Goal: Task Accomplishment & Management: Use online tool/utility

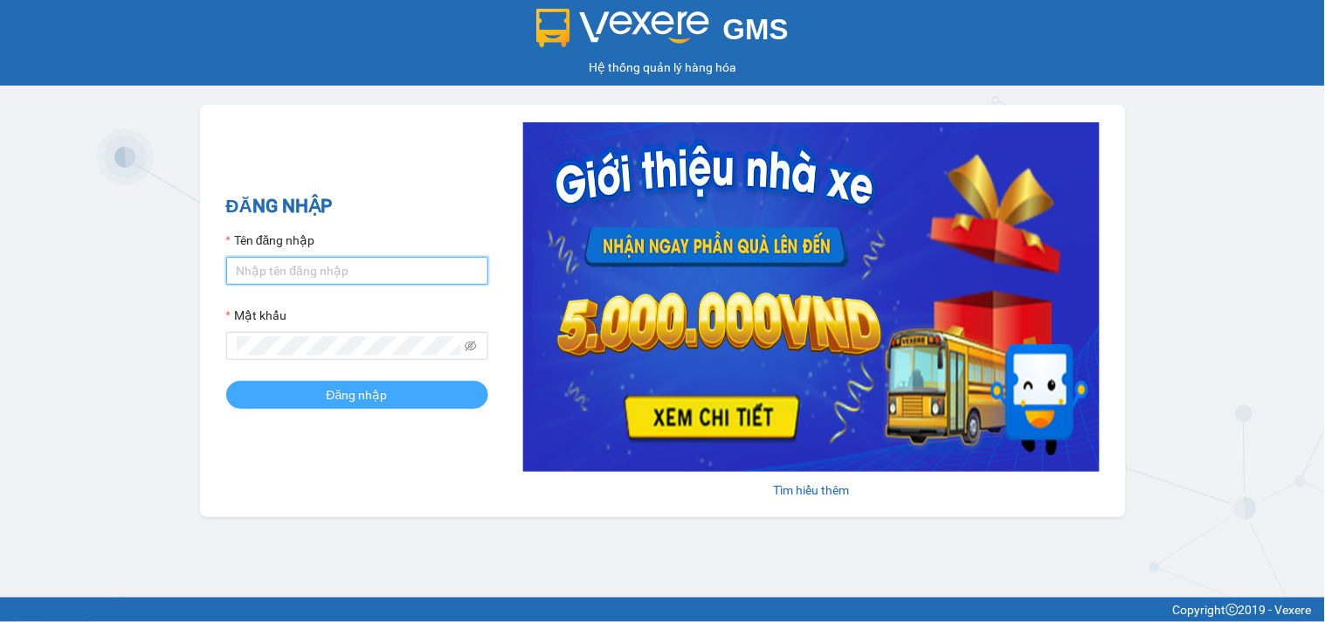
type input "hung.kimhoang"
click at [433, 385] on button "Đăng nhập" at bounding box center [357, 395] width 262 height 28
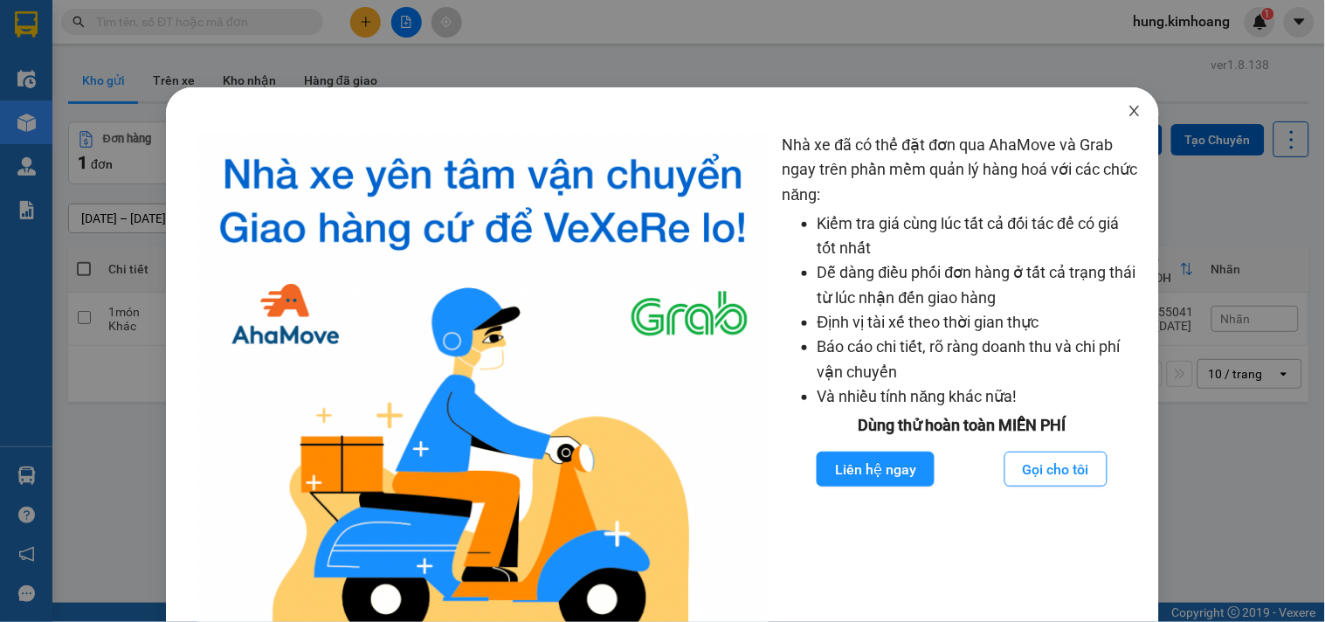
click at [1128, 118] on icon "close" at bounding box center [1135, 111] width 14 height 14
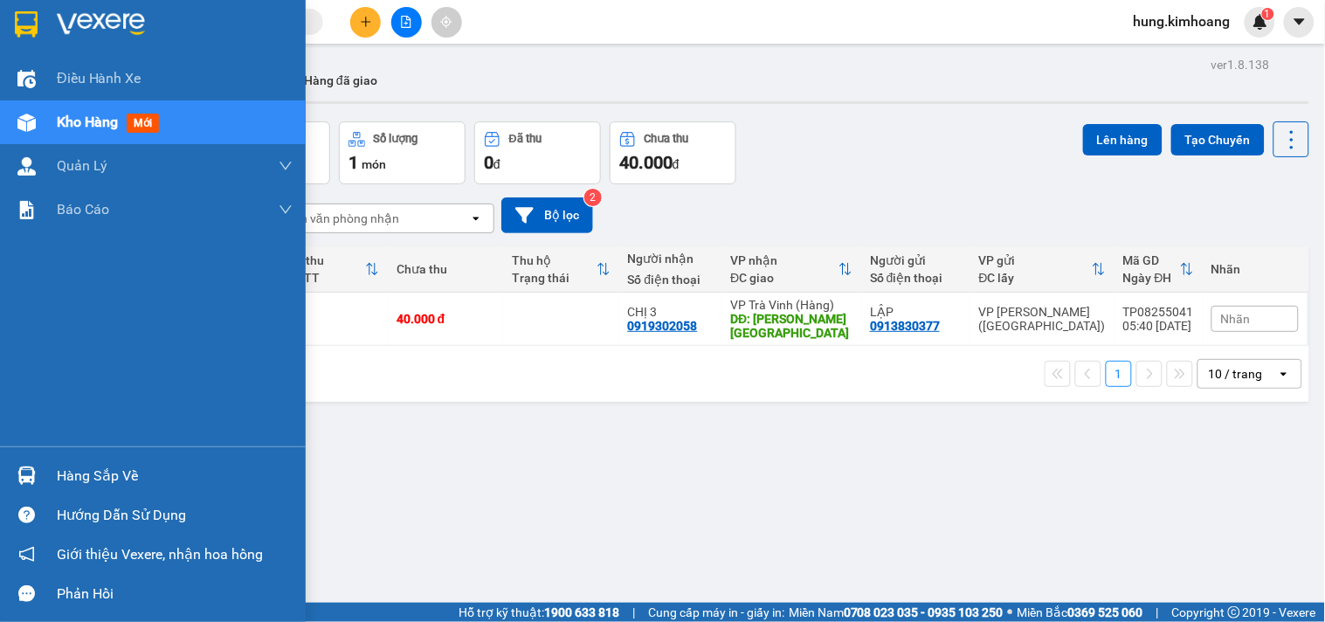
click at [110, 469] on div "Hàng sắp về" at bounding box center [175, 476] width 236 height 26
click at [45, 469] on div "Hàng sắp về" at bounding box center [153, 475] width 306 height 39
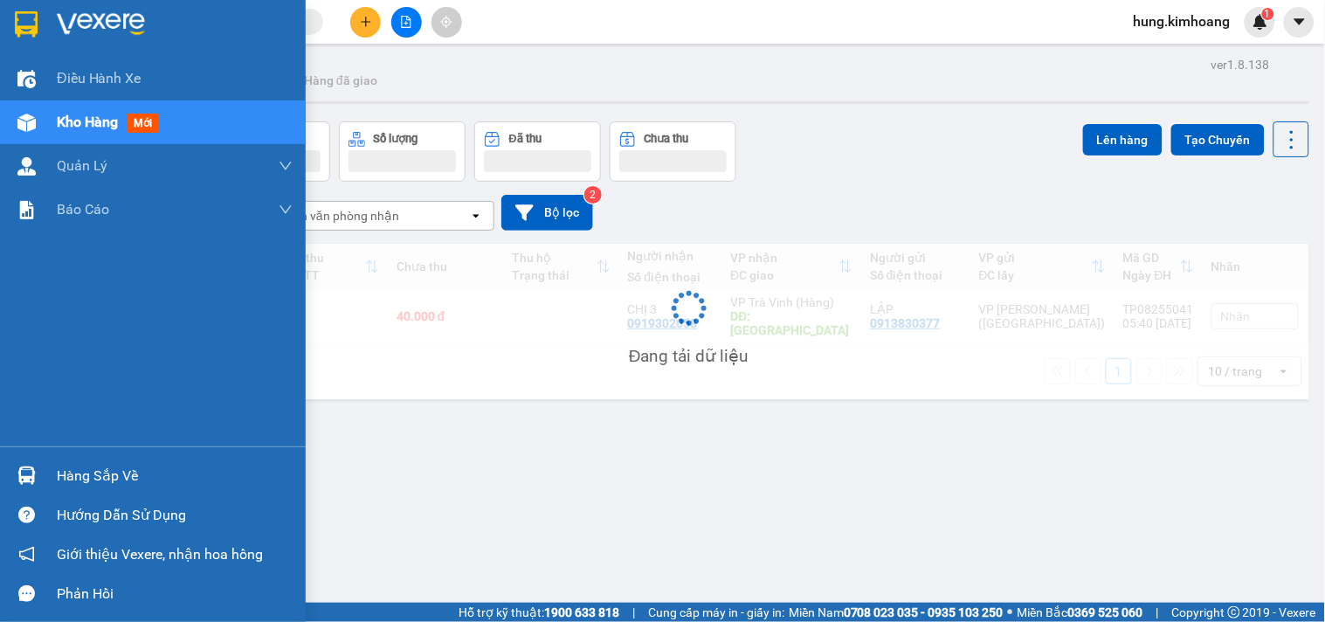
click at [73, 481] on div "Hàng sắp về" at bounding box center [175, 476] width 236 height 26
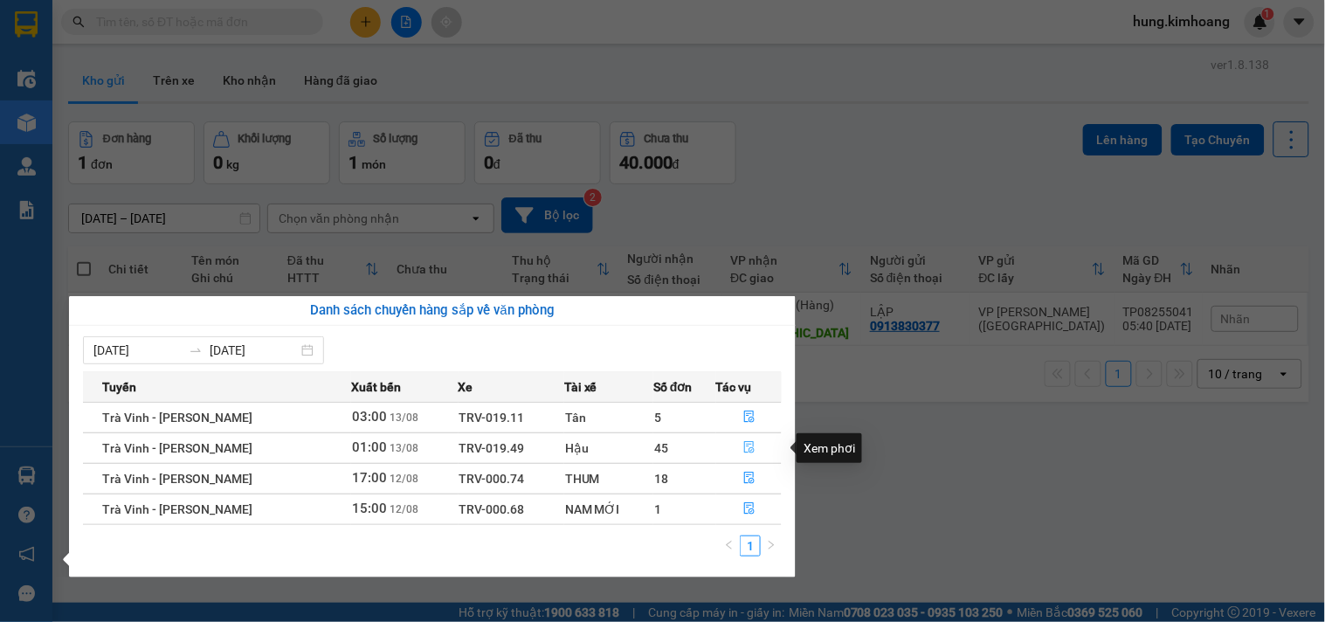
click at [744, 451] on icon "file-done" at bounding box center [749, 447] width 12 height 12
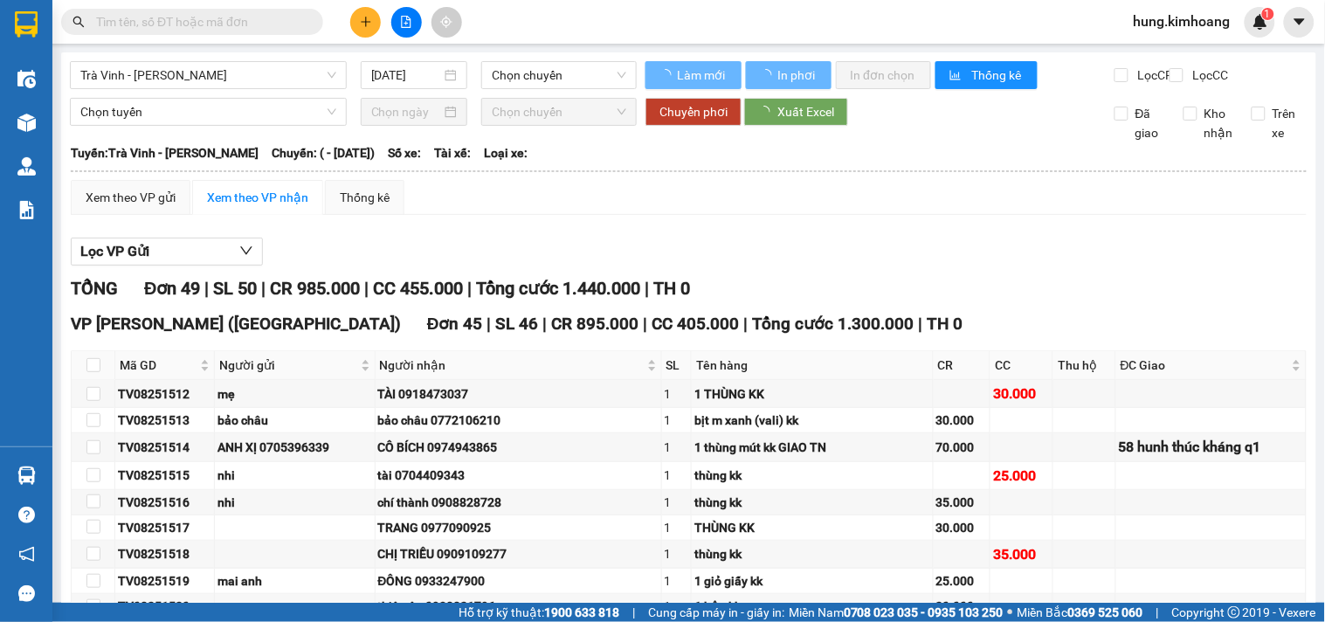
type input "13/08/2025"
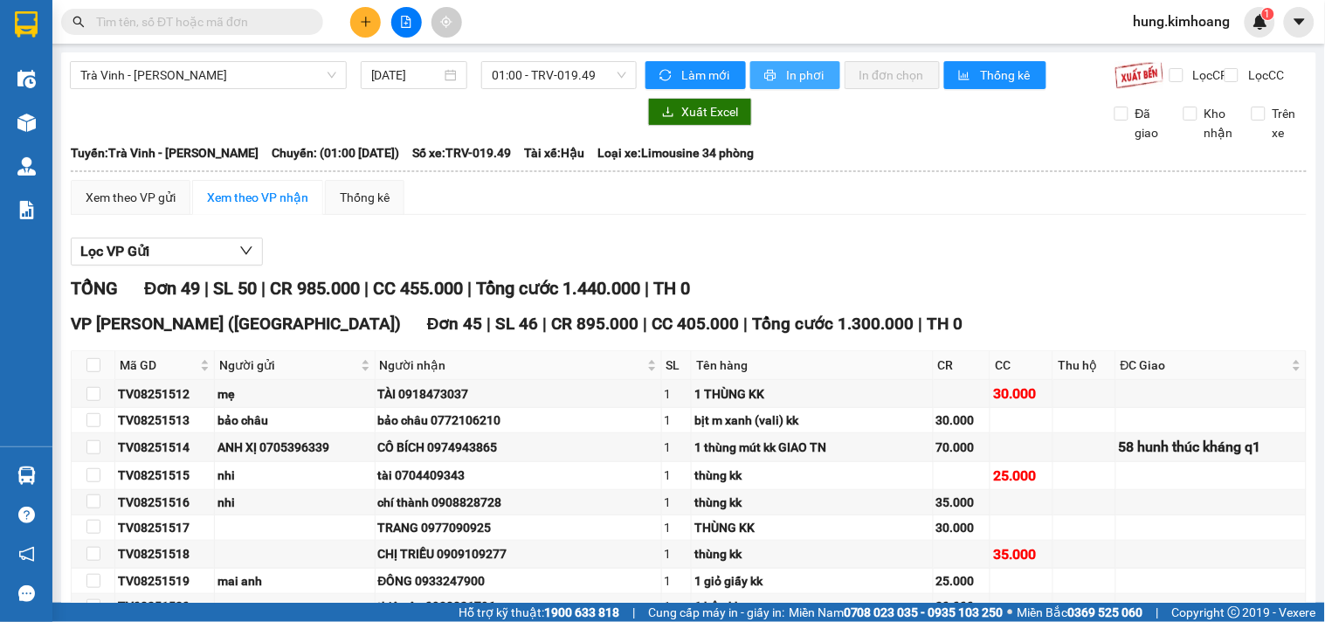
click at [769, 69] on span "printer" at bounding box center [771, 76] width 15 height 14
click at [88, 375] on label at bounding box center [93, 364] width 14 height 19
click at [88, 372] on input "checkbox" at bounding box center [93, 365] width 14 height 14
checkbox input "true"
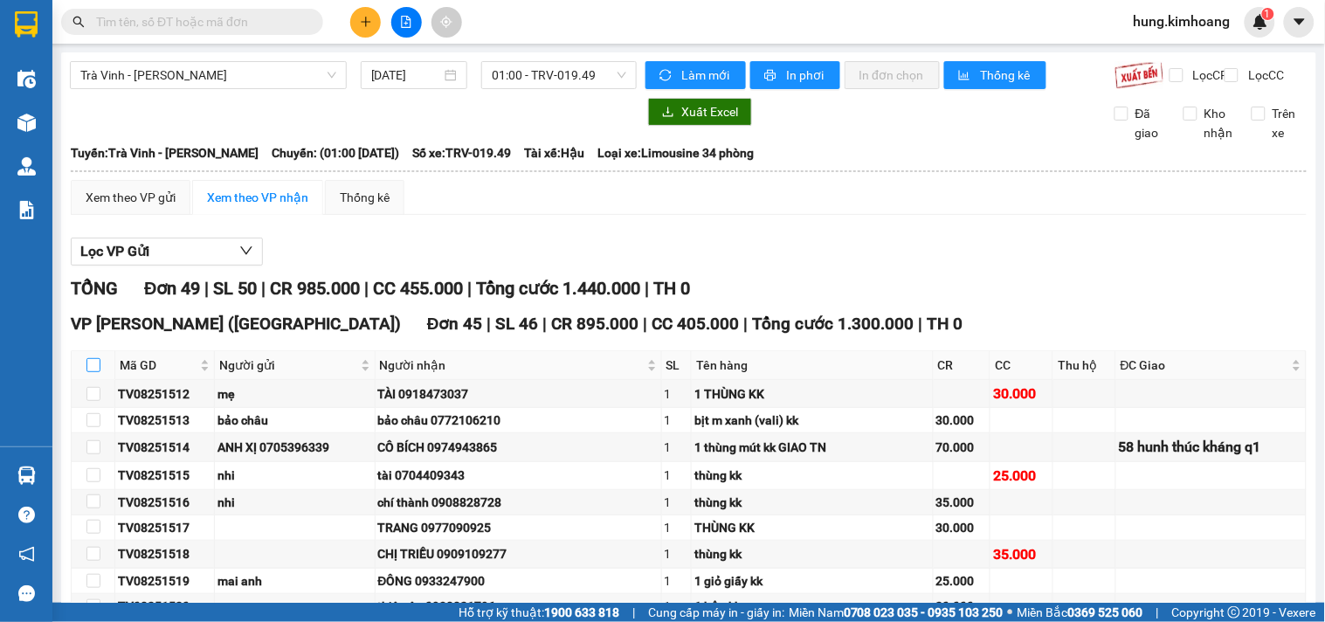
checkbox input "true"
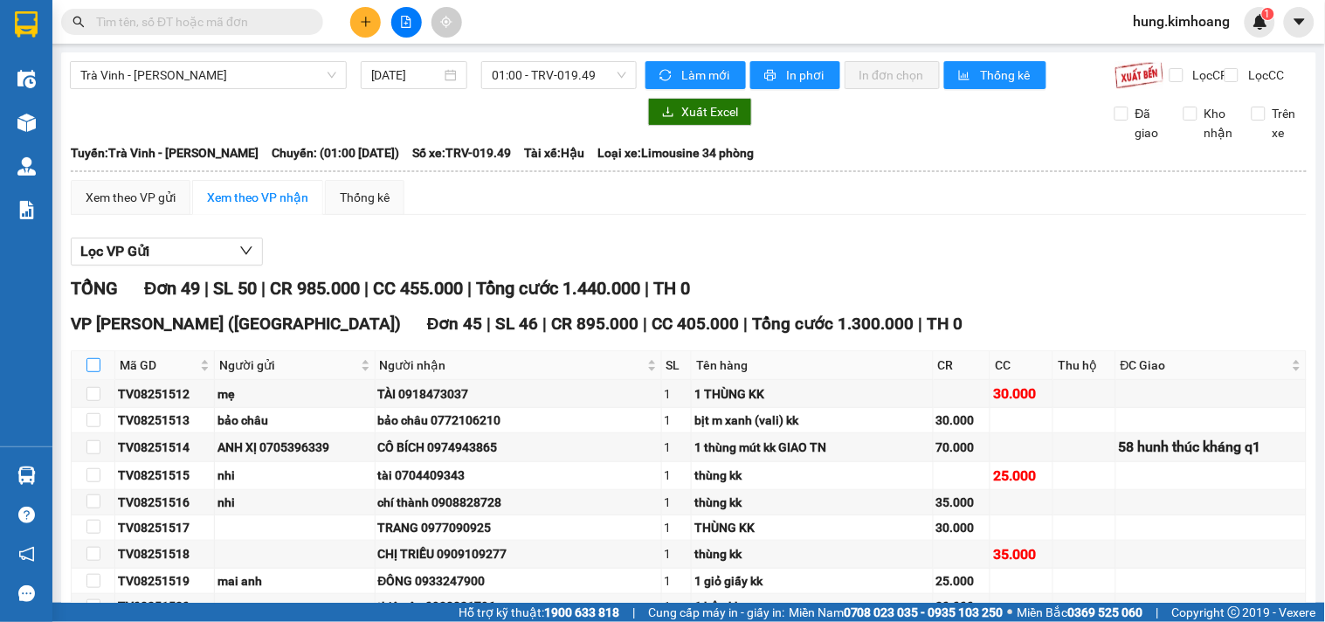
checkbox input "true"
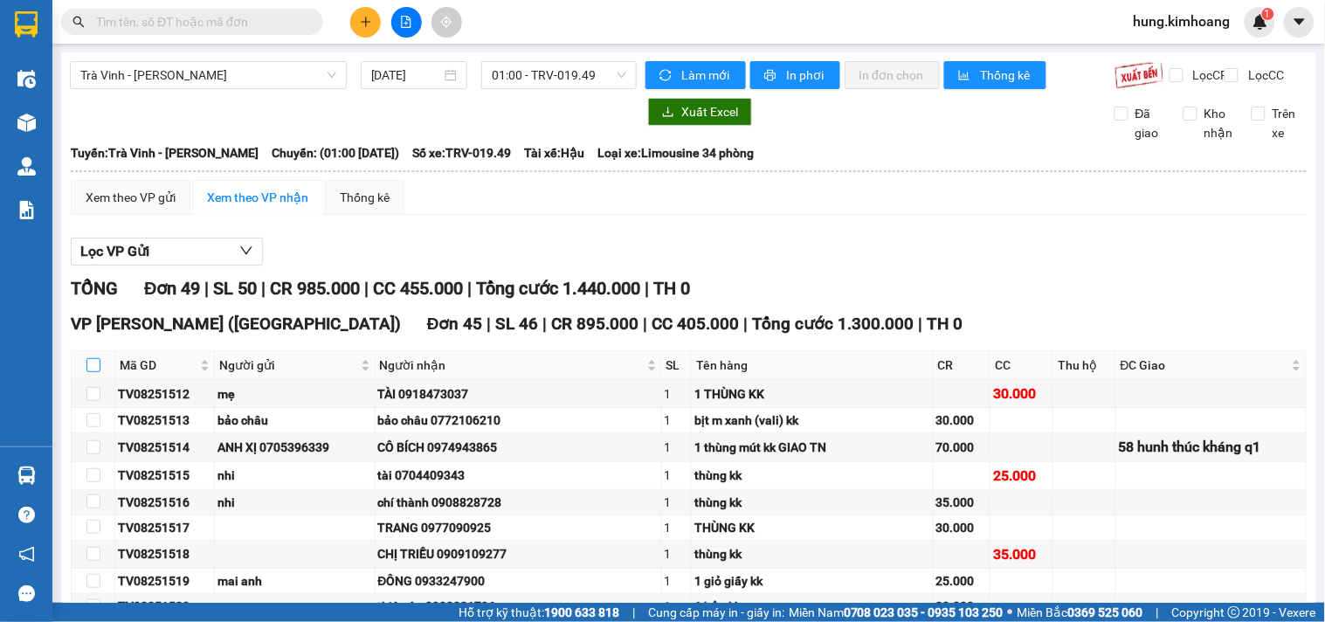
checkbox input "true"
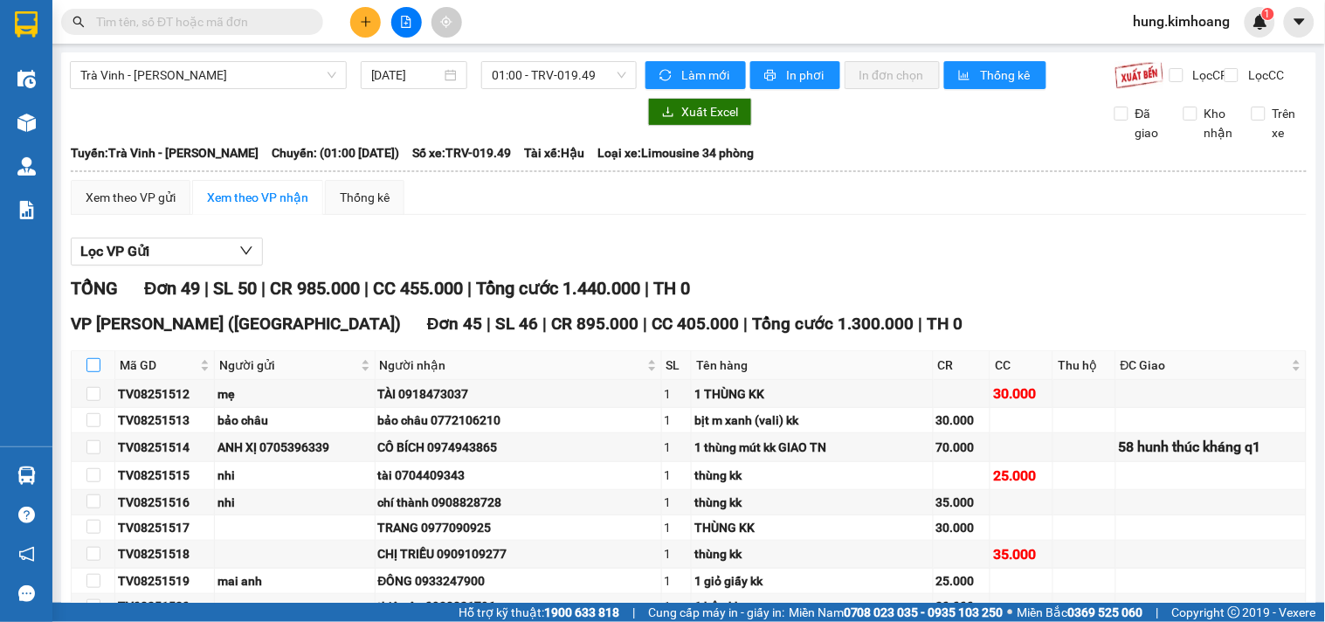
checkbox input "true"
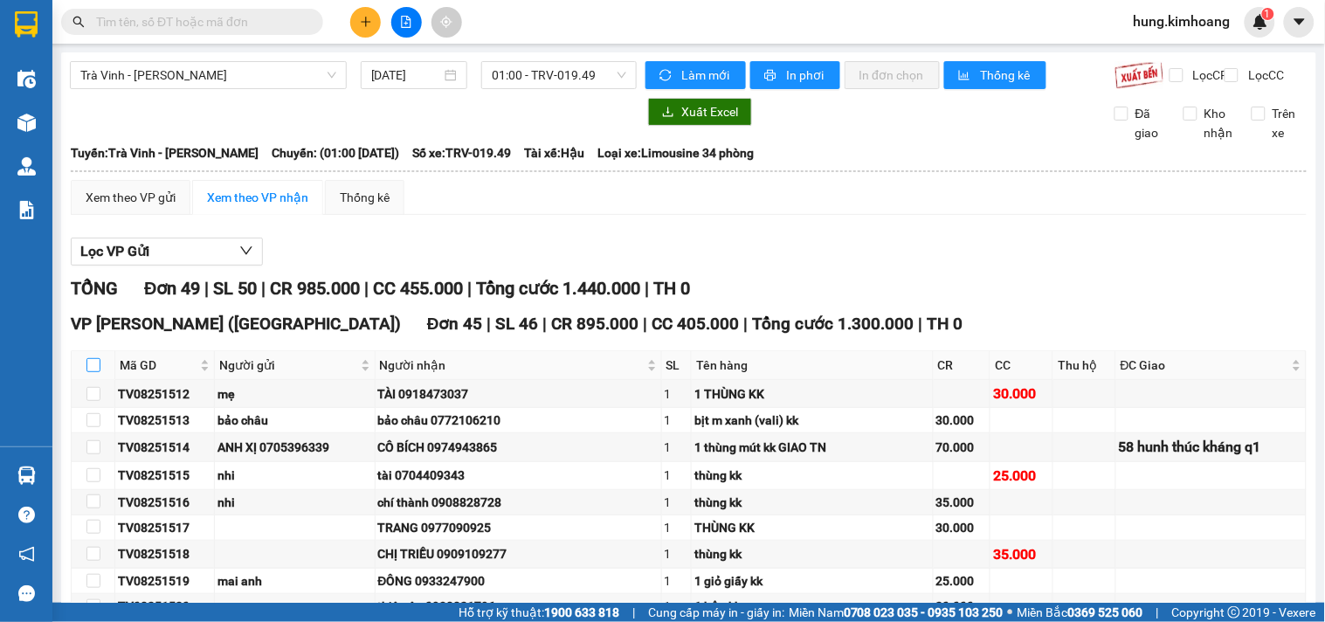
checkbox input "true"
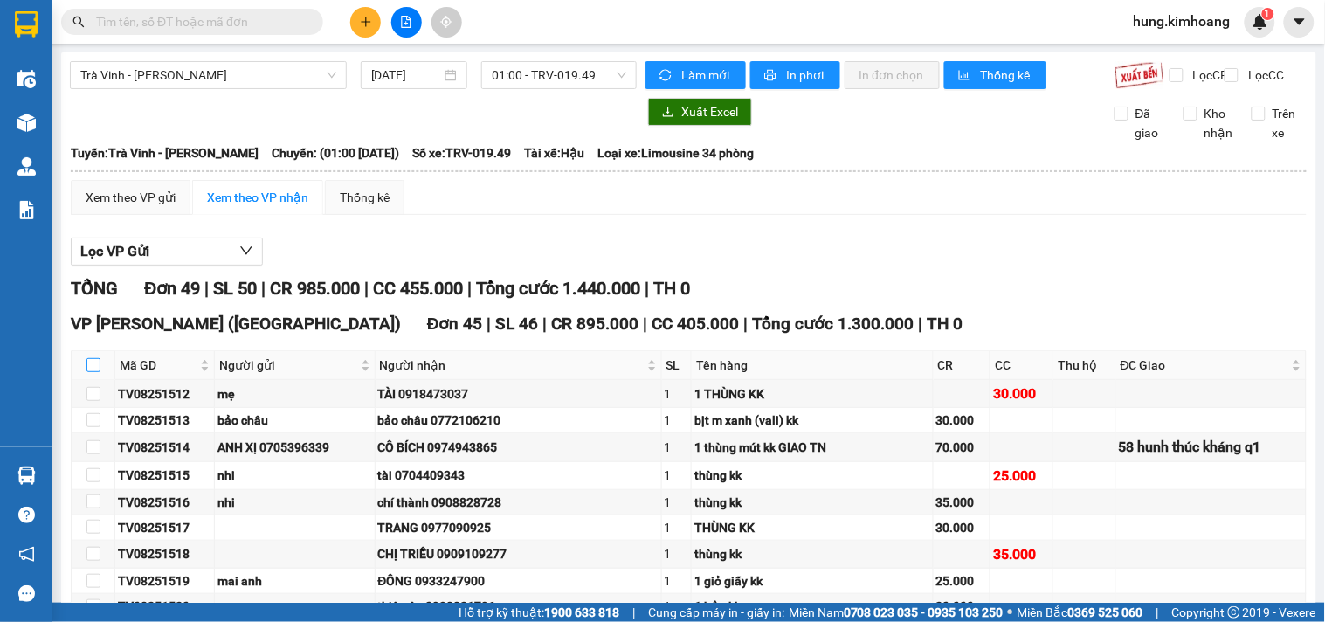
checkbox input "true"
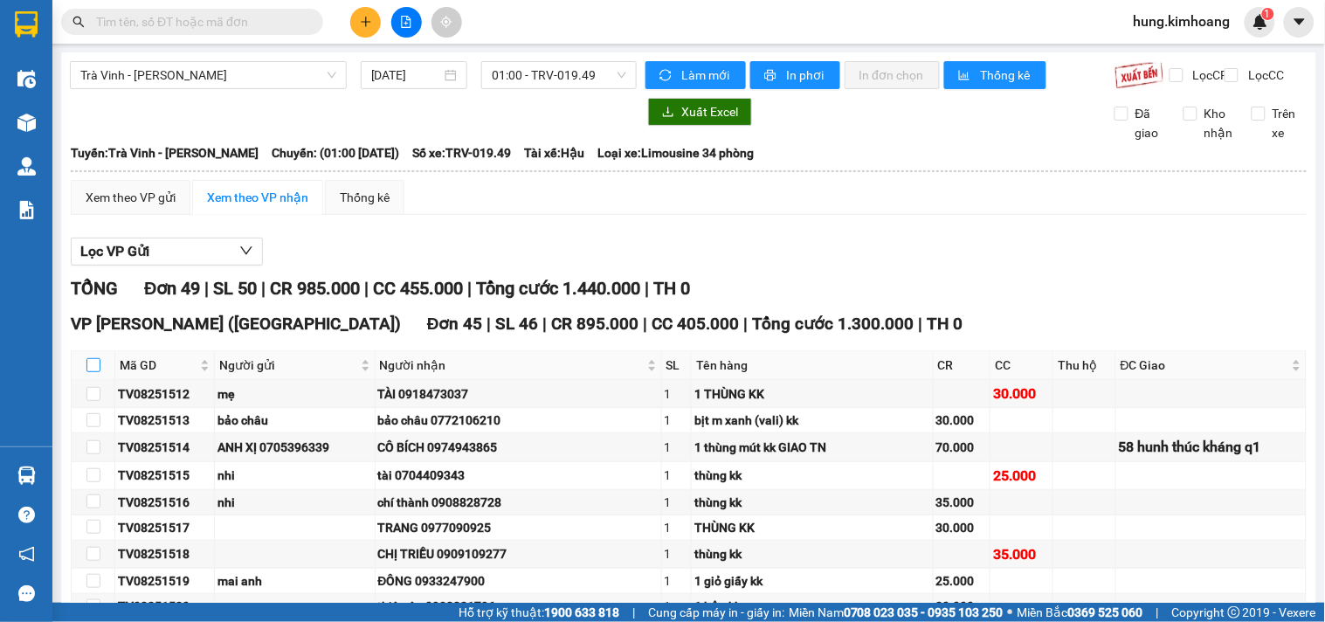
checkbox input "true"
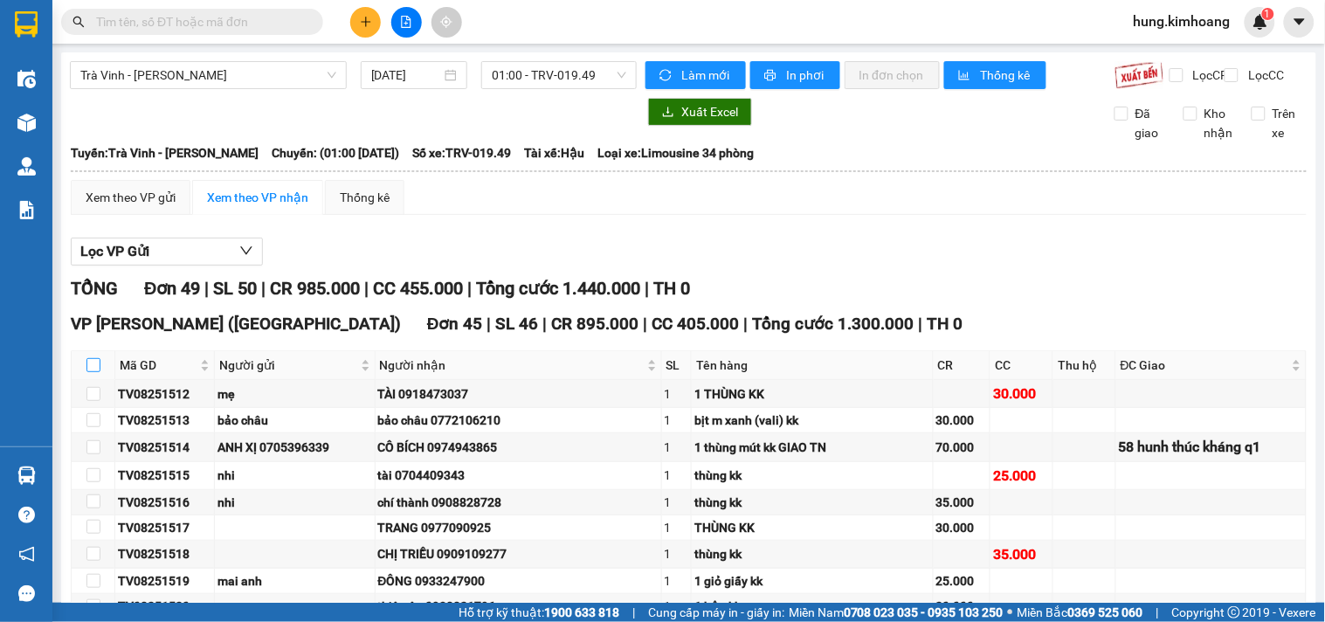
checkbox input "true"
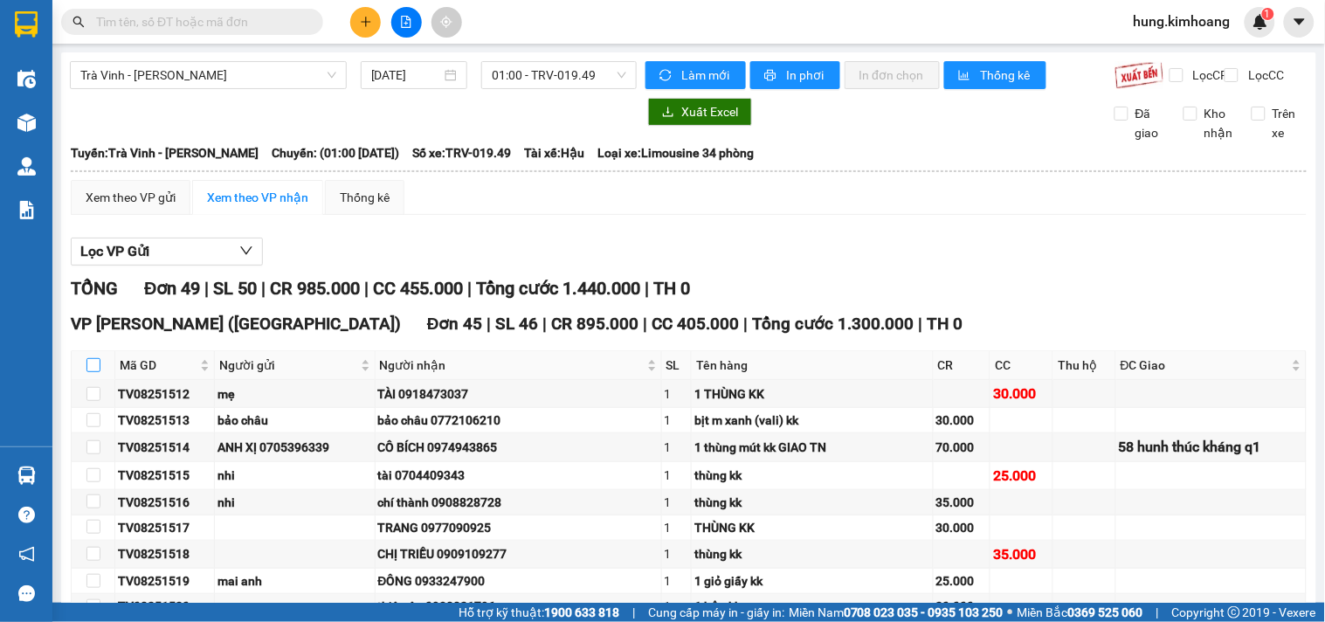
checkbox input "true"
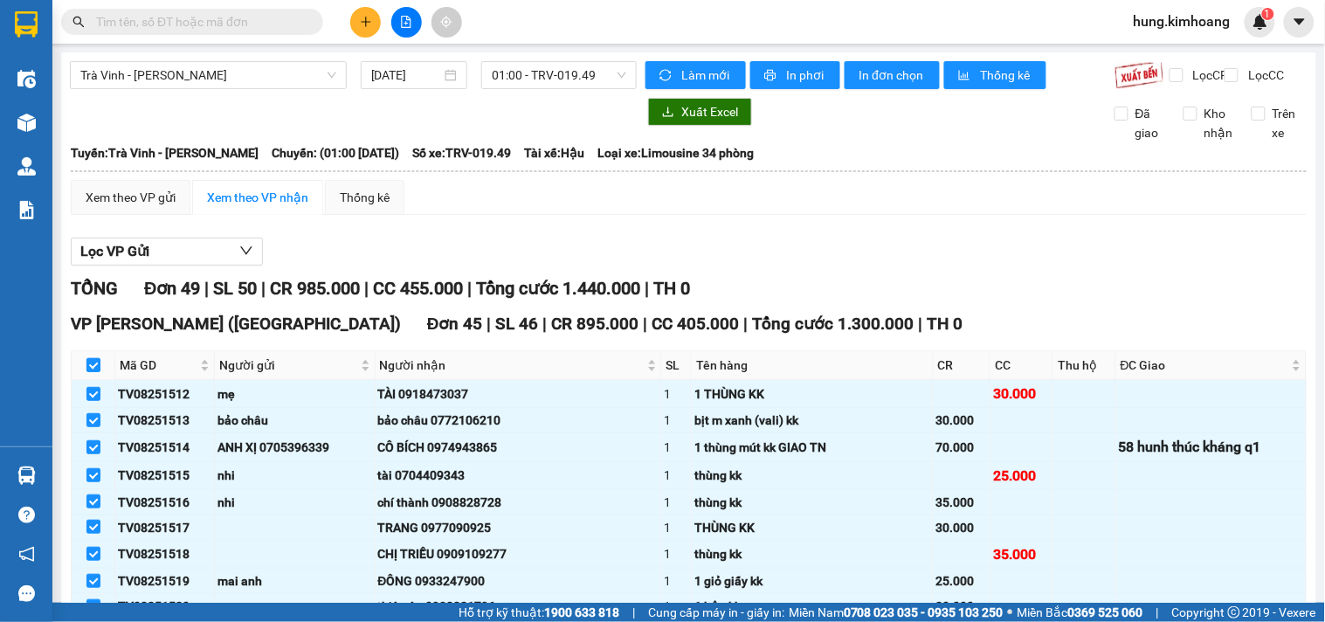
click at [88, 372] on input "checkbox" at bounding box center [93, 365] width 14 height 14
checkbox input "false"
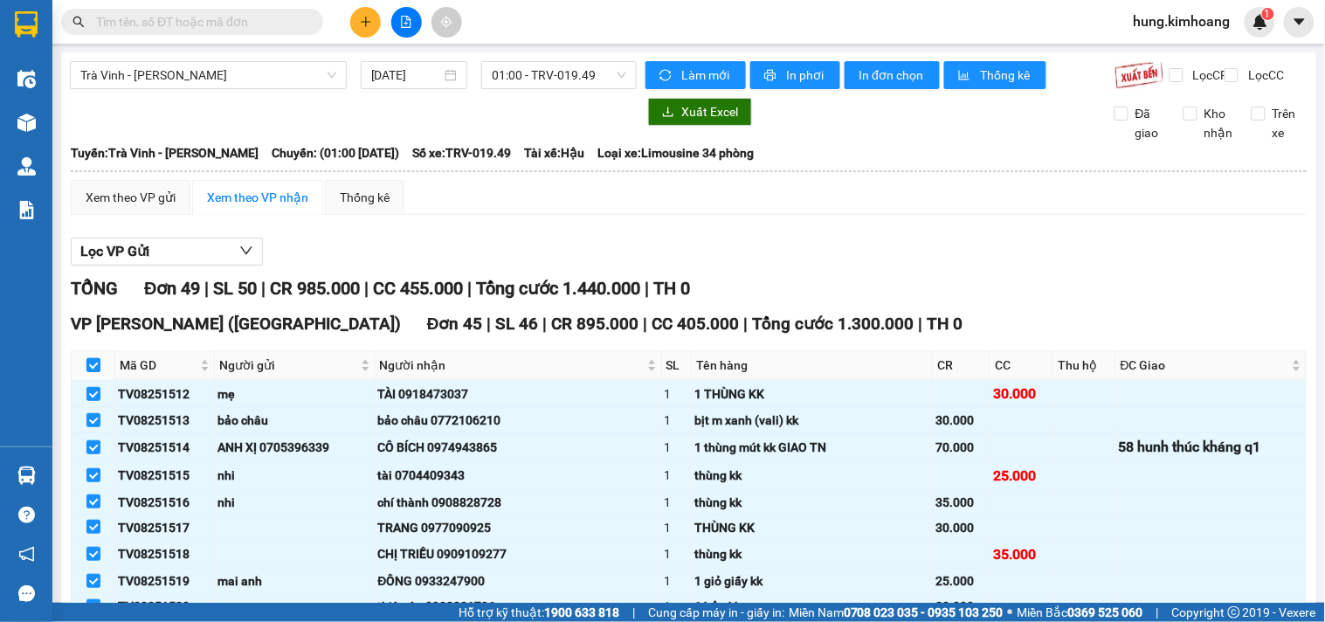
checkbox input "false"
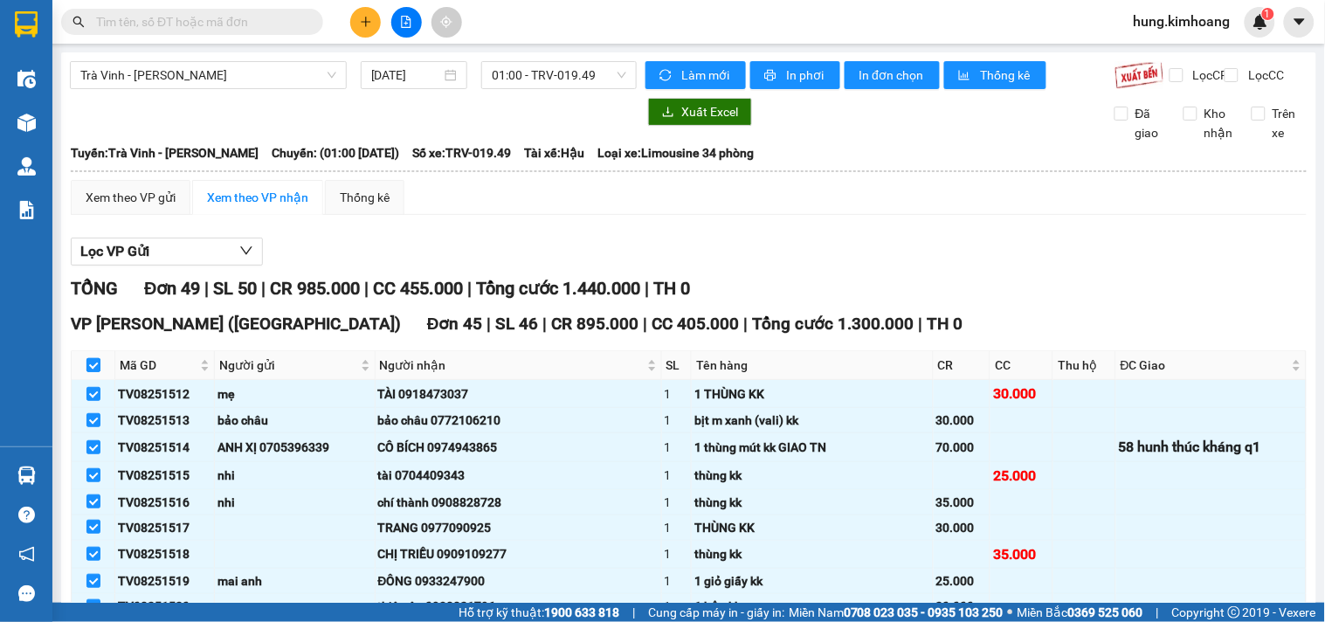
checkbox input "false"
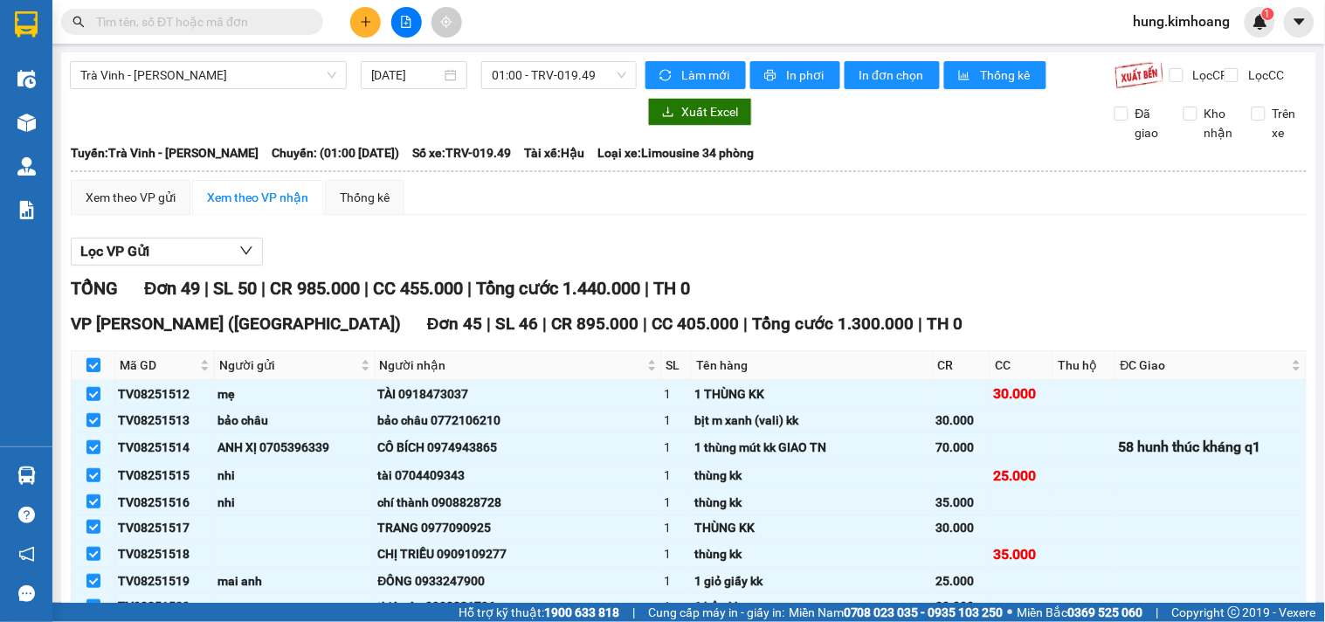
checkbox input "false"
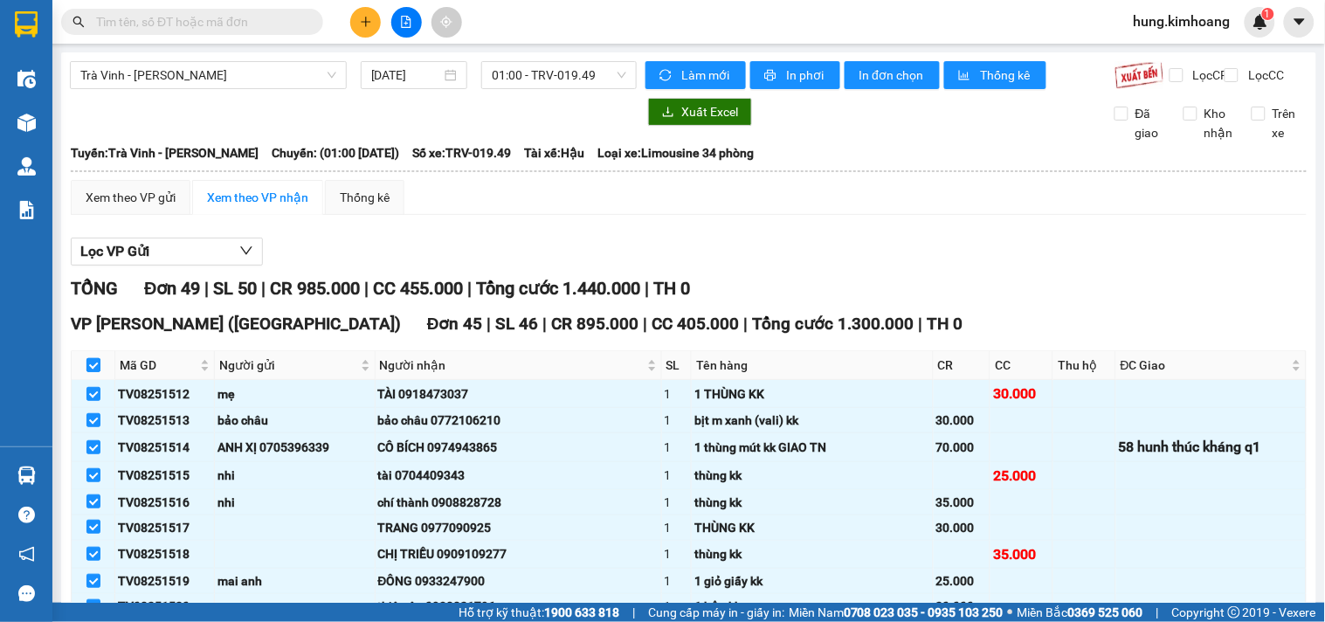
checkbox input "false"
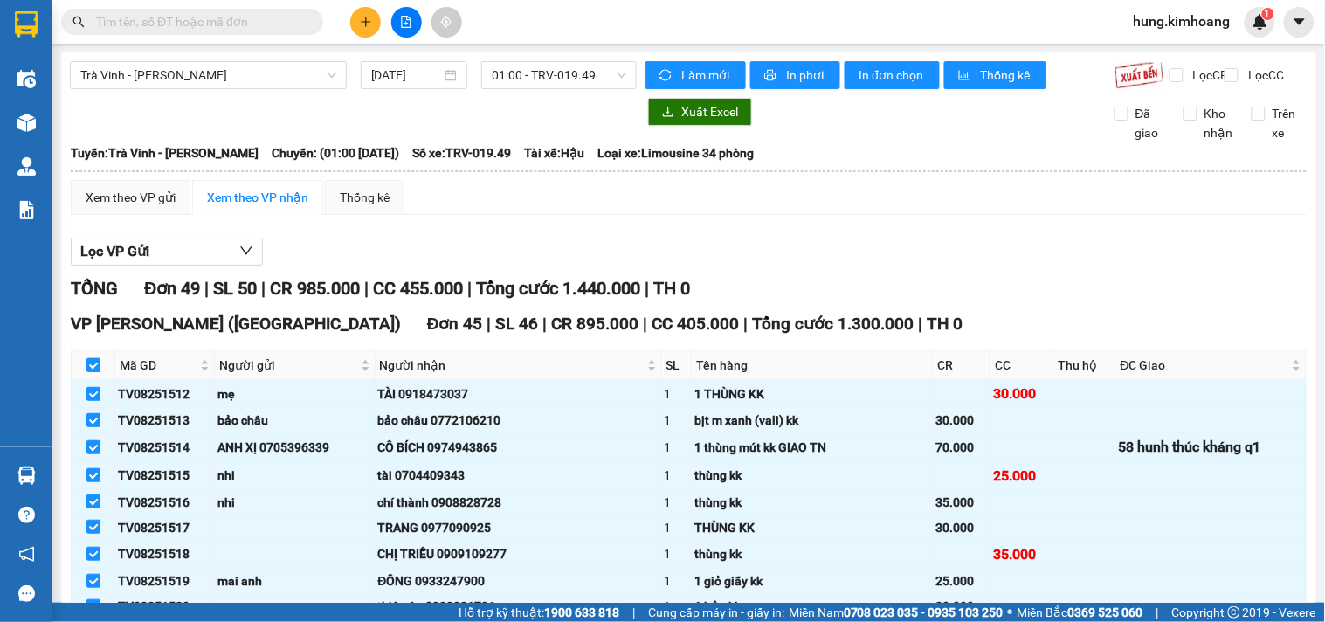
checkbox input "false"
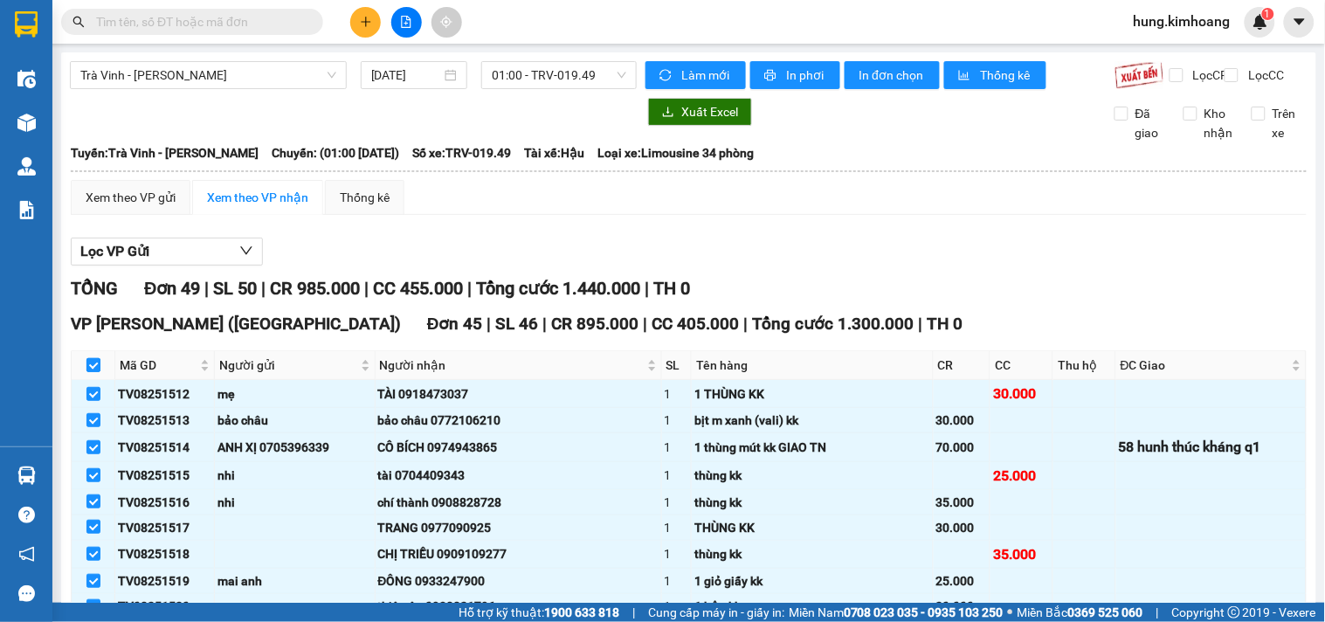
checkbox input "false"
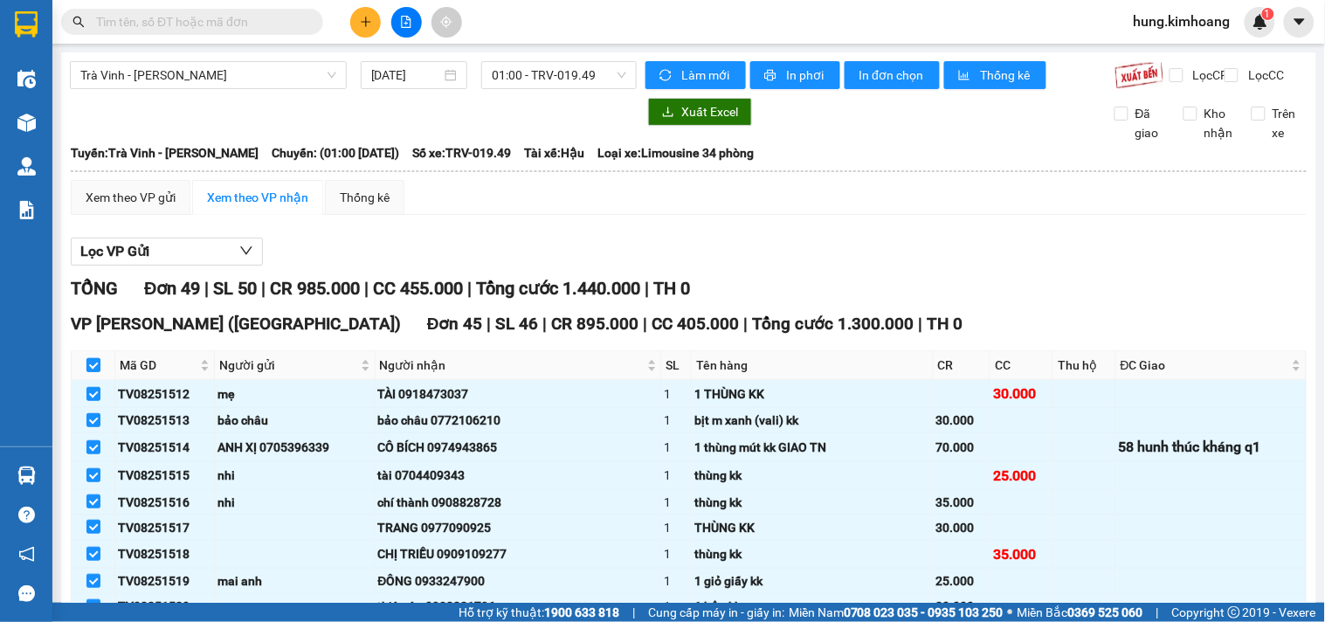
checkbox input "false"
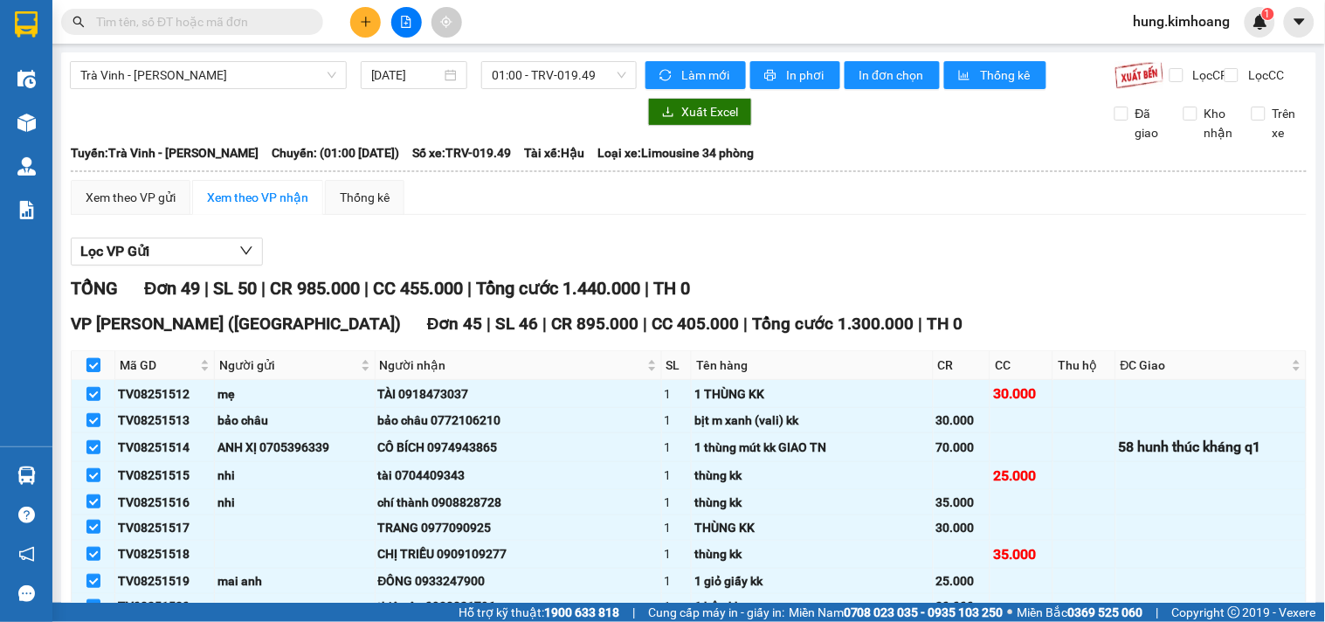
checkbox input "false"
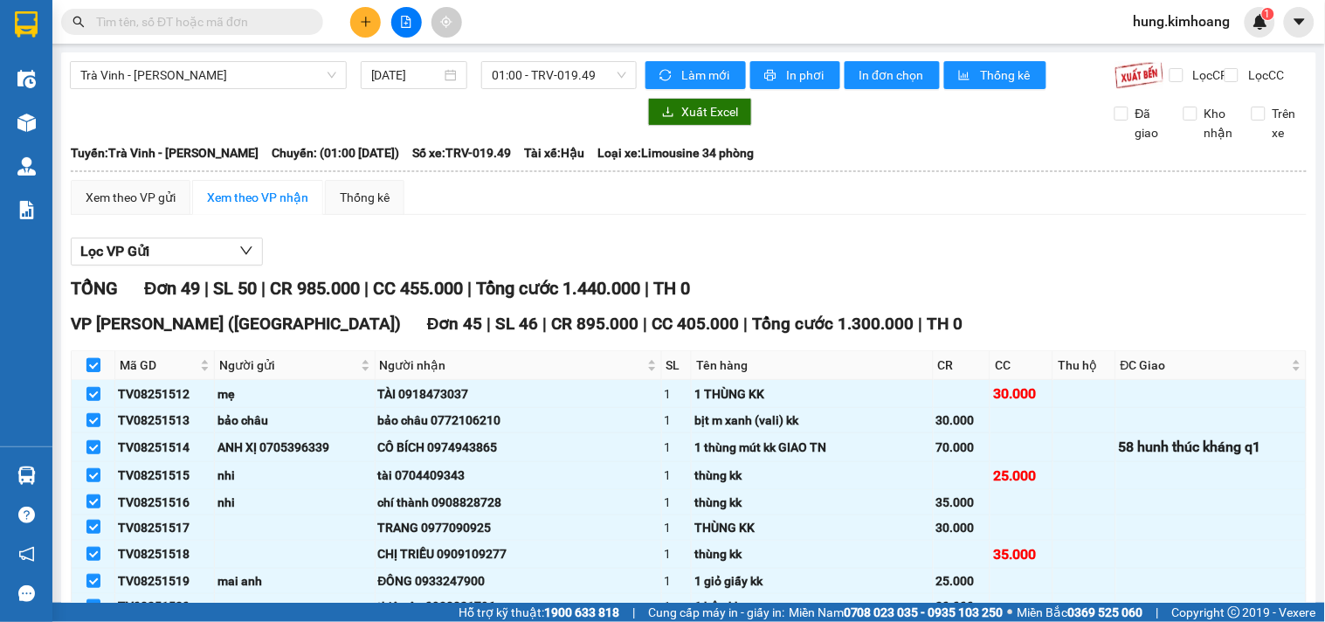
checkbox input "false"
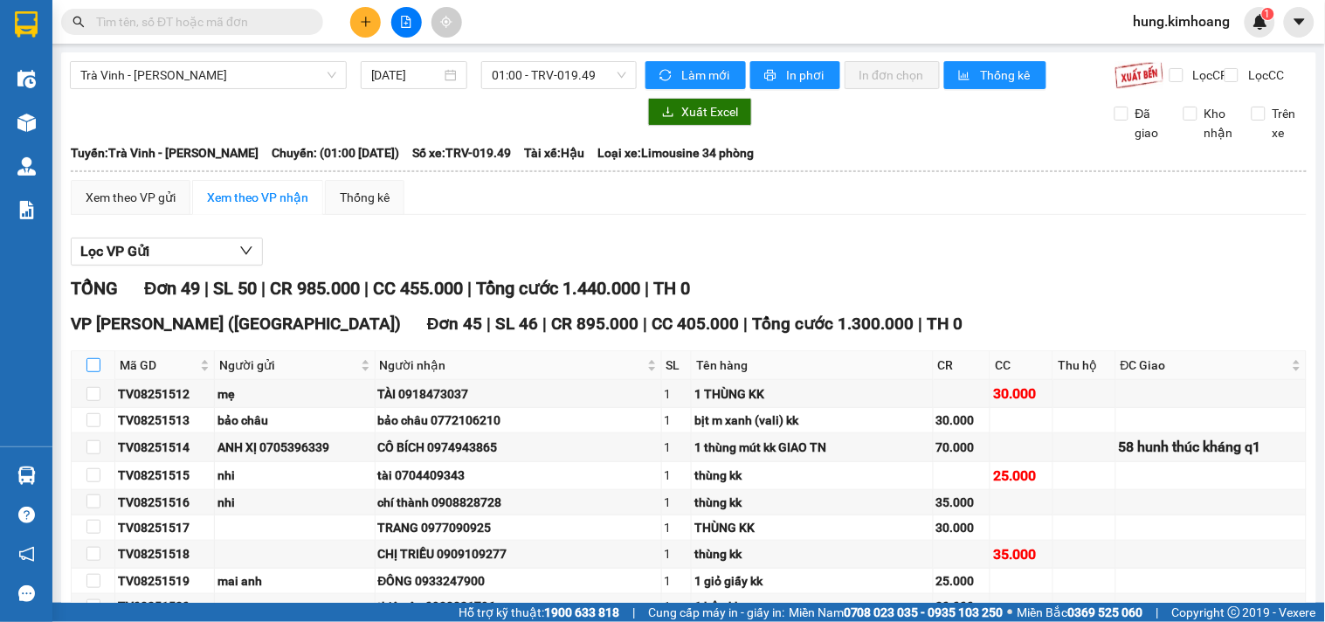
click at [88, 372] on input "checkbox" at bounding box center [93, 365] width 14 height 14
checkbox input "true"
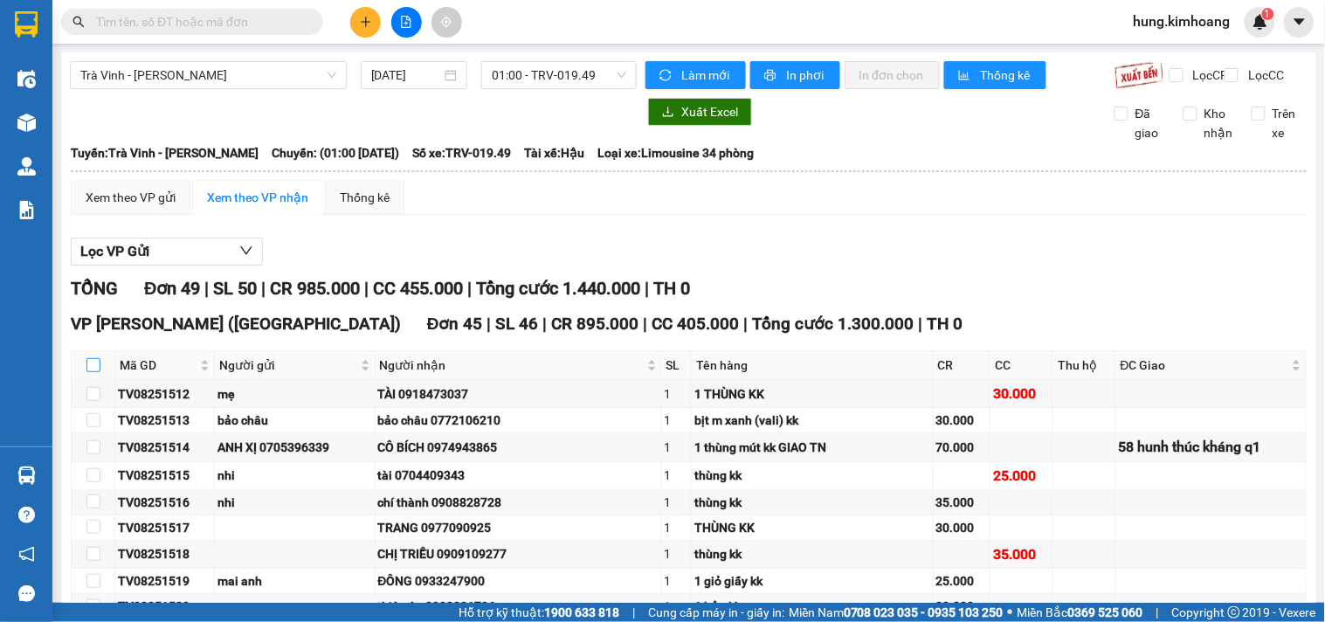
checkbox input "true"
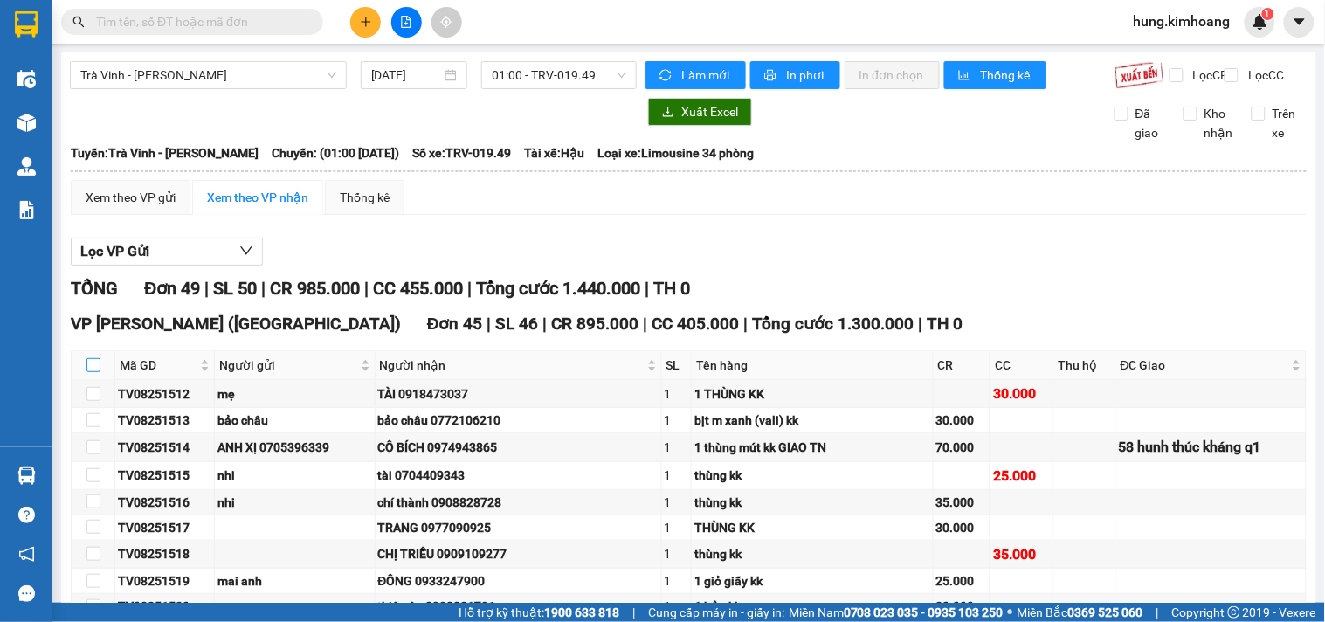
checkbox input "true"
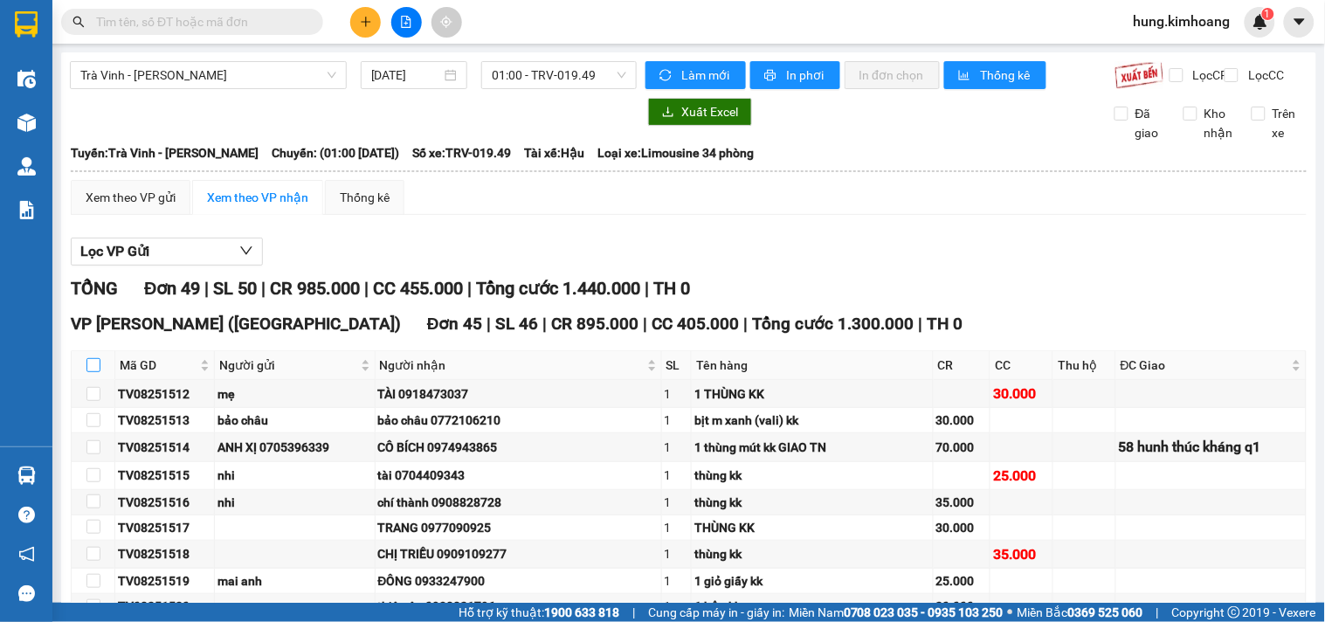
checkbox input "true"
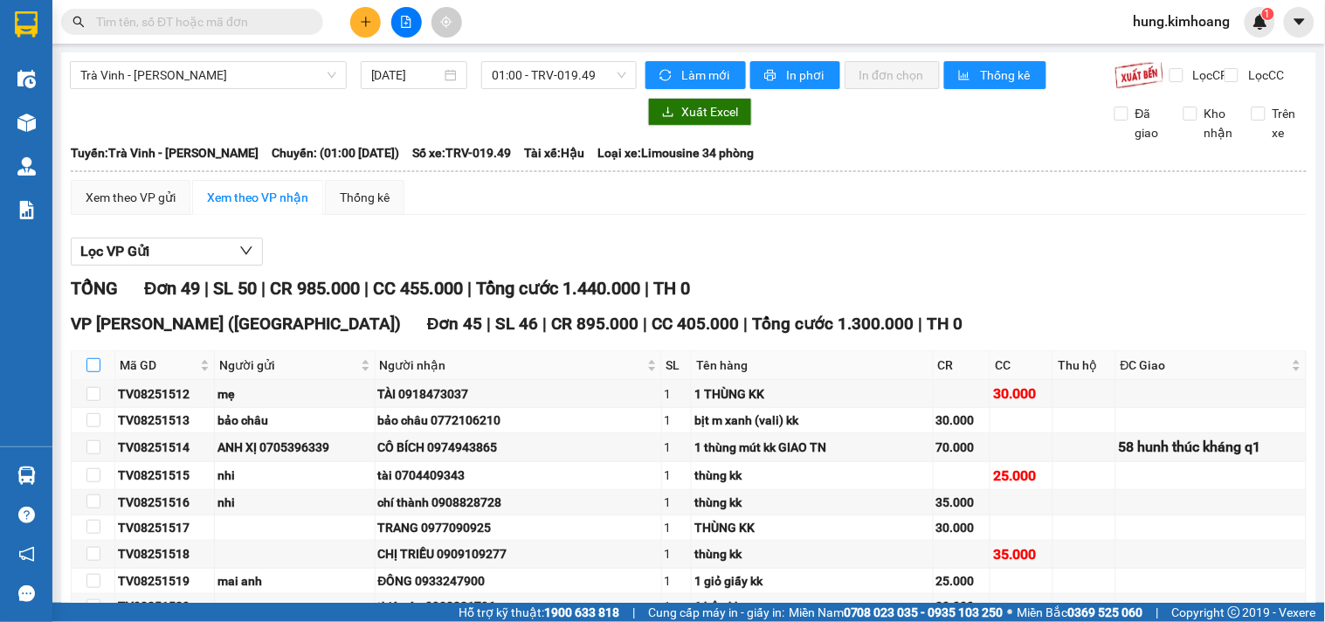
checkbox input "true"
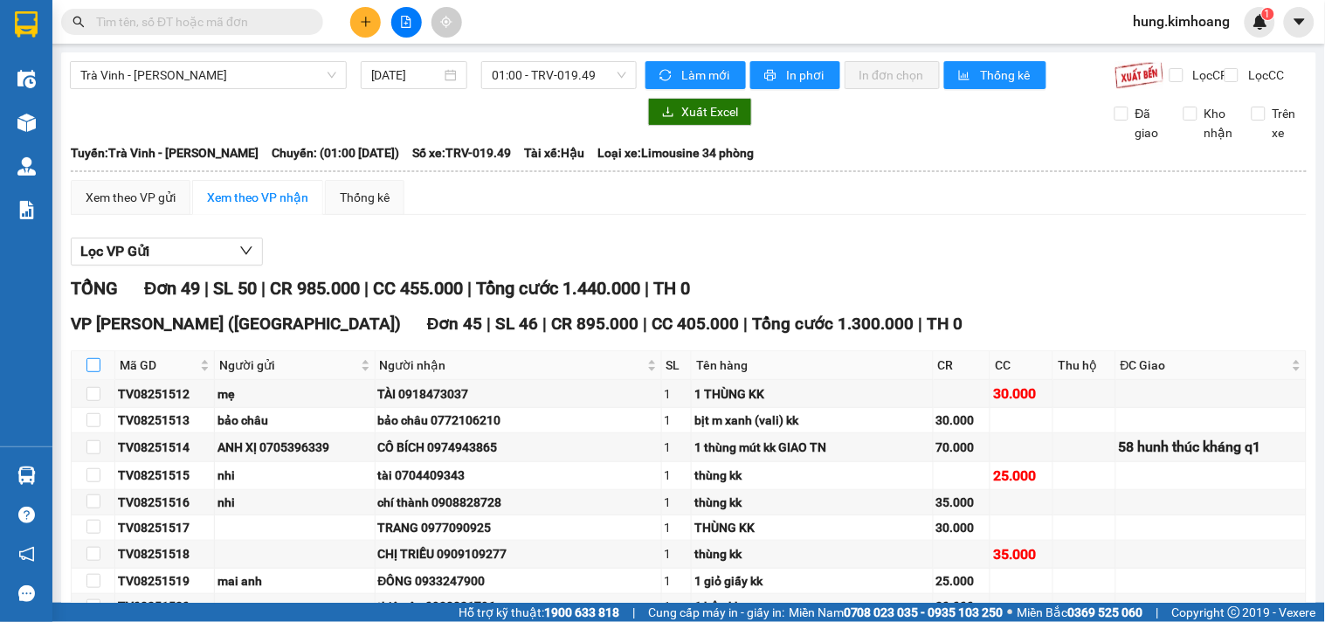
checkbox input "true"
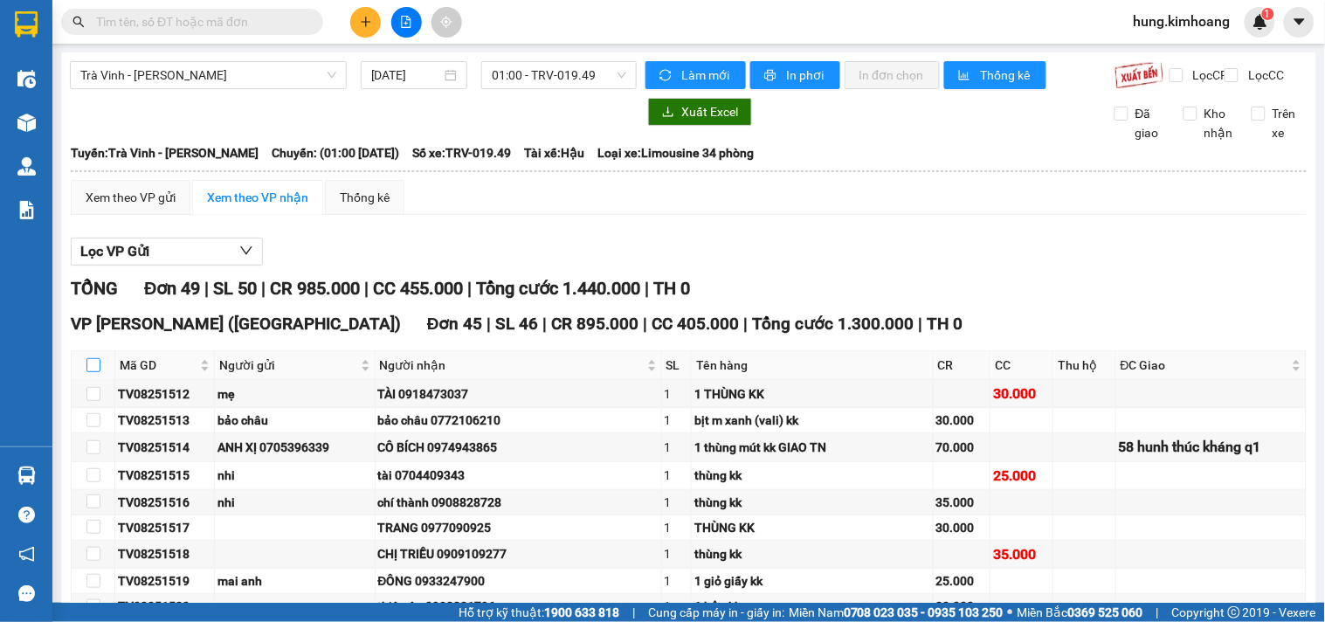
checkbox input "true"
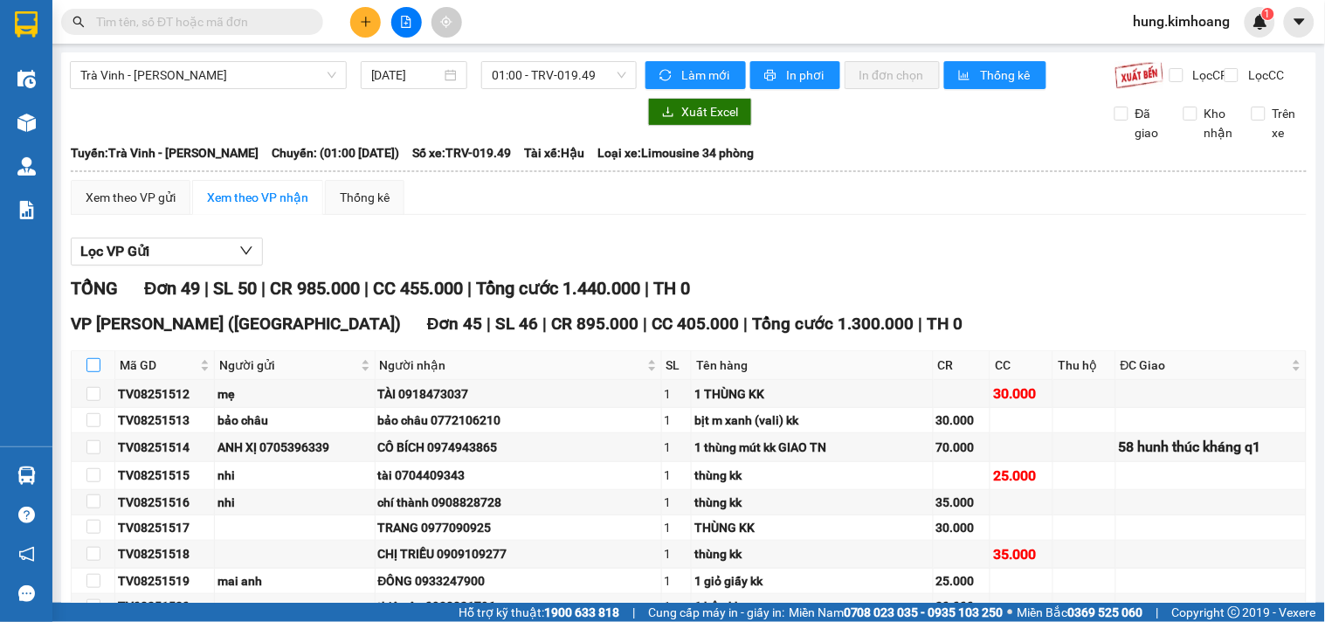
checkbox input "true"
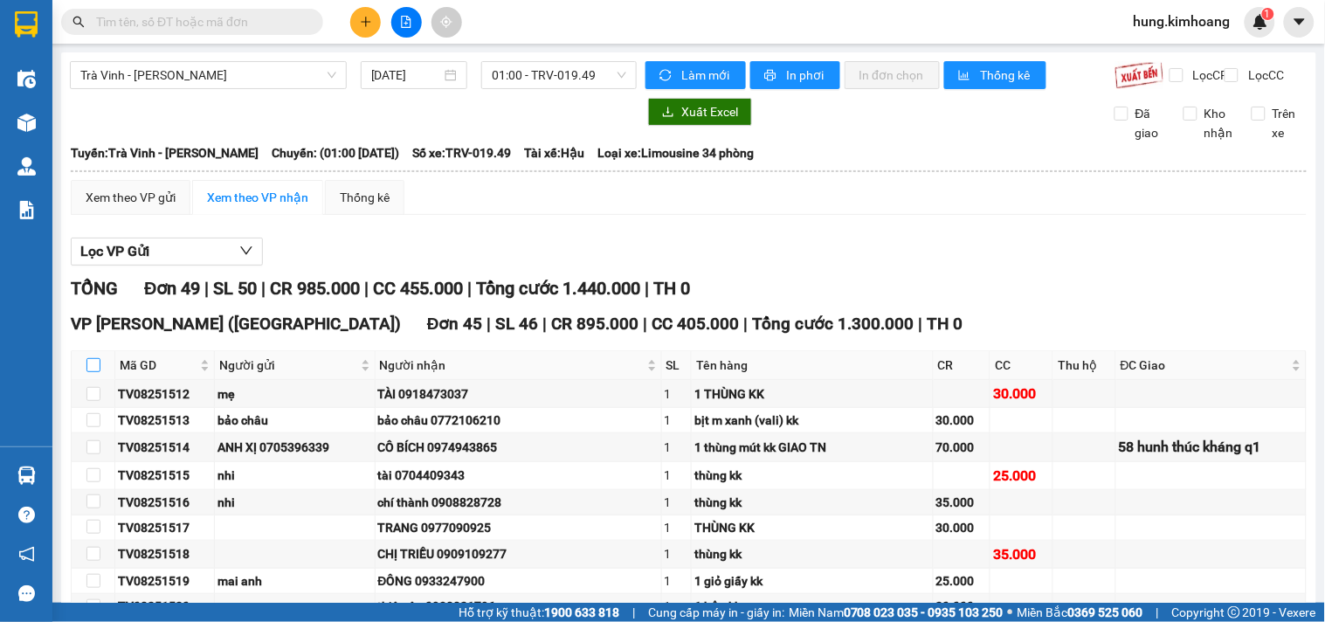
checkbox input "true"
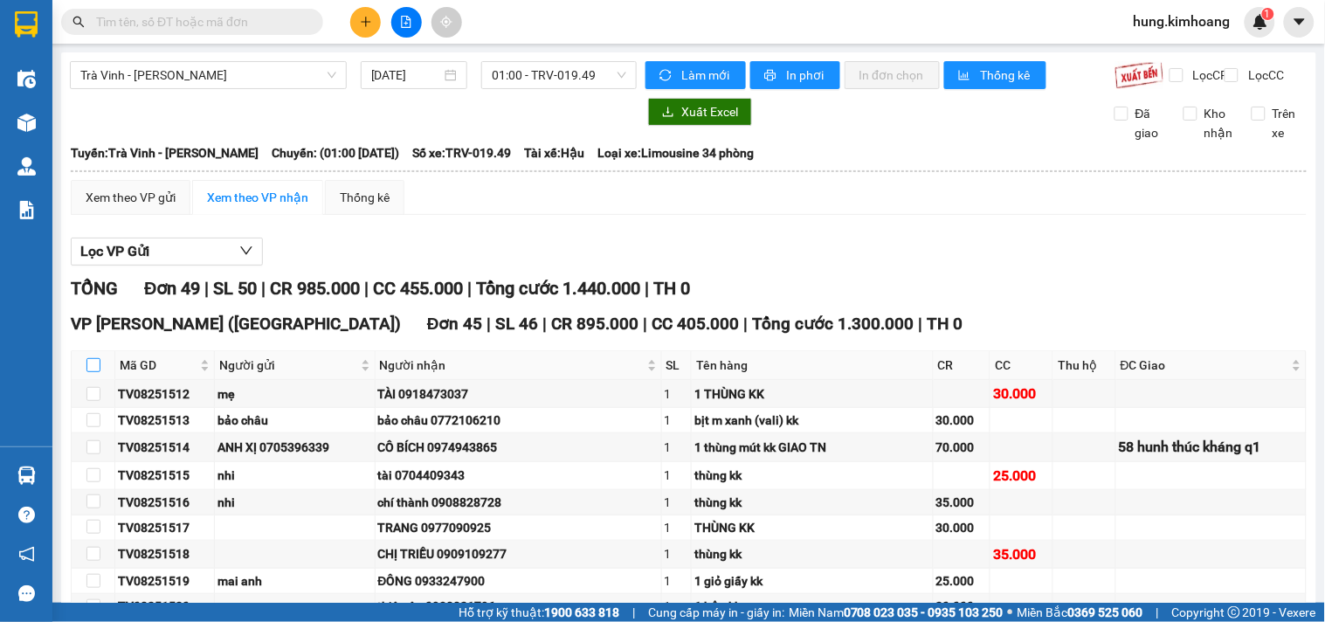
checkbox input "true"
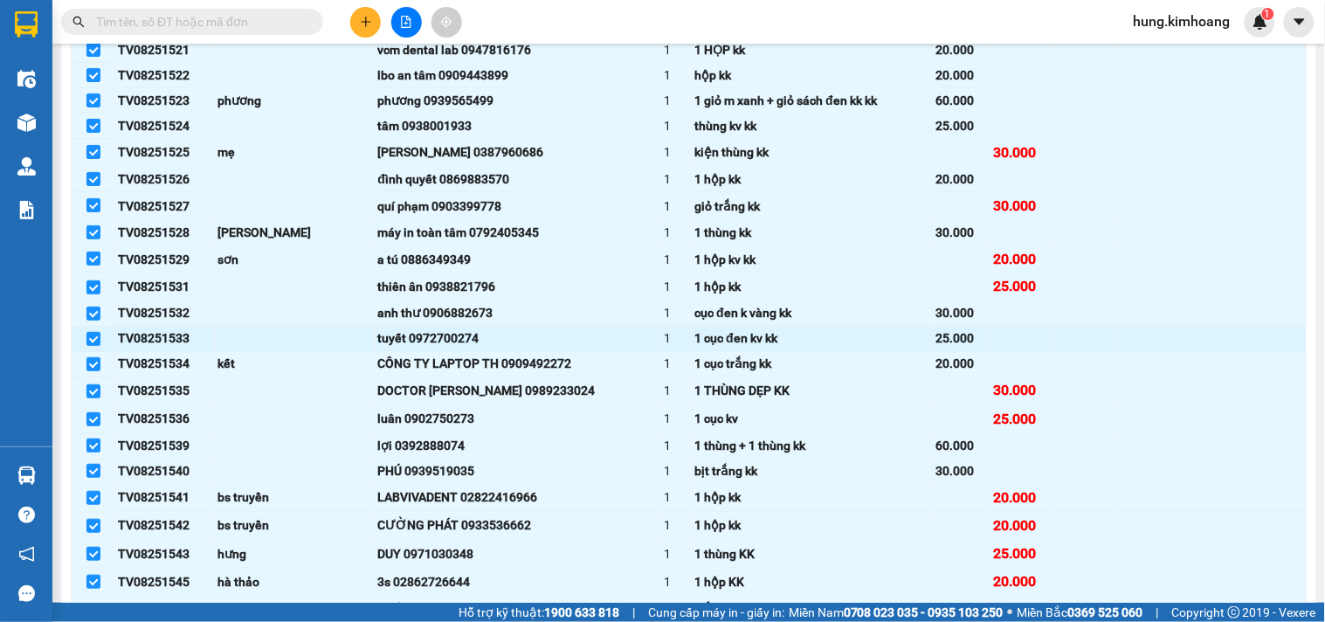
scroll to position [1164, 0]
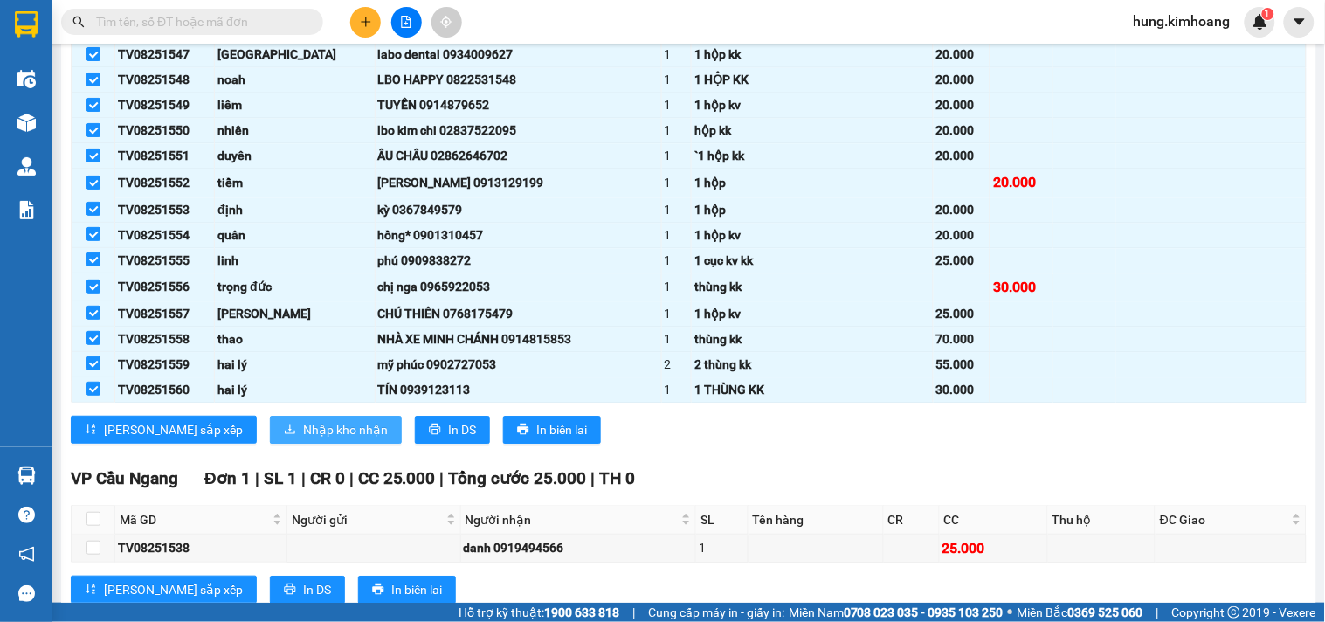
click at [303, 439] on span "Nhập kho nhận" at bounding box center [345, 429] width 85 height 19
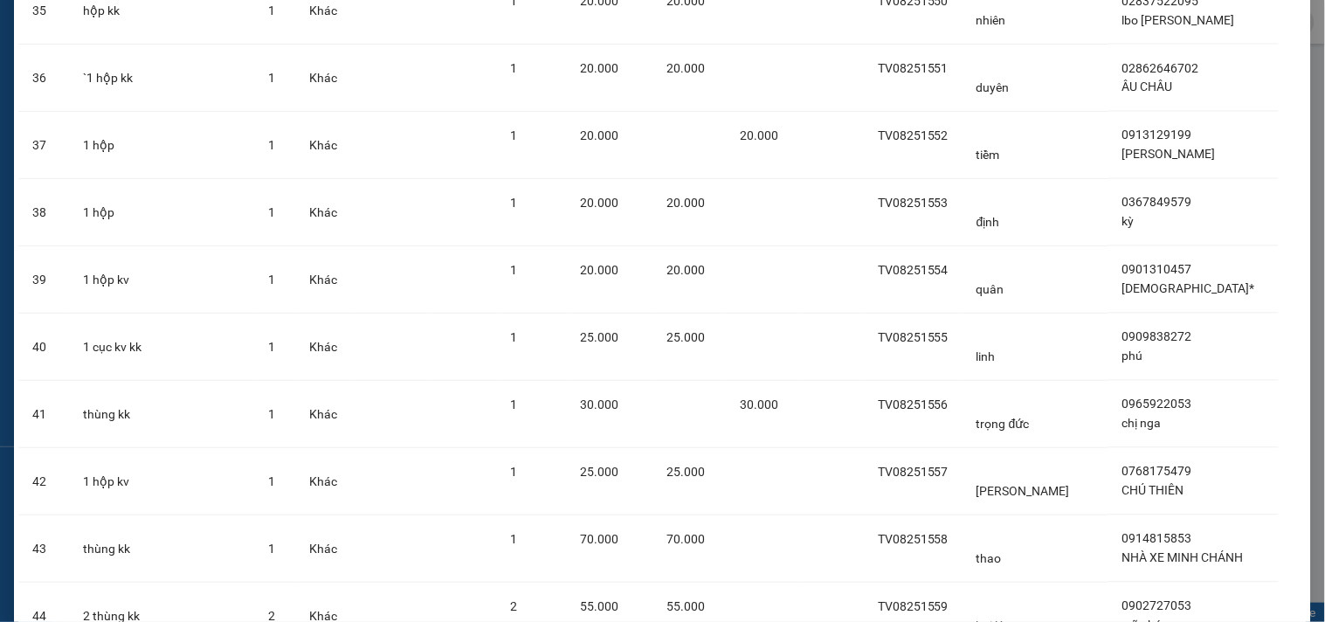
scroll to position [2680, 0]
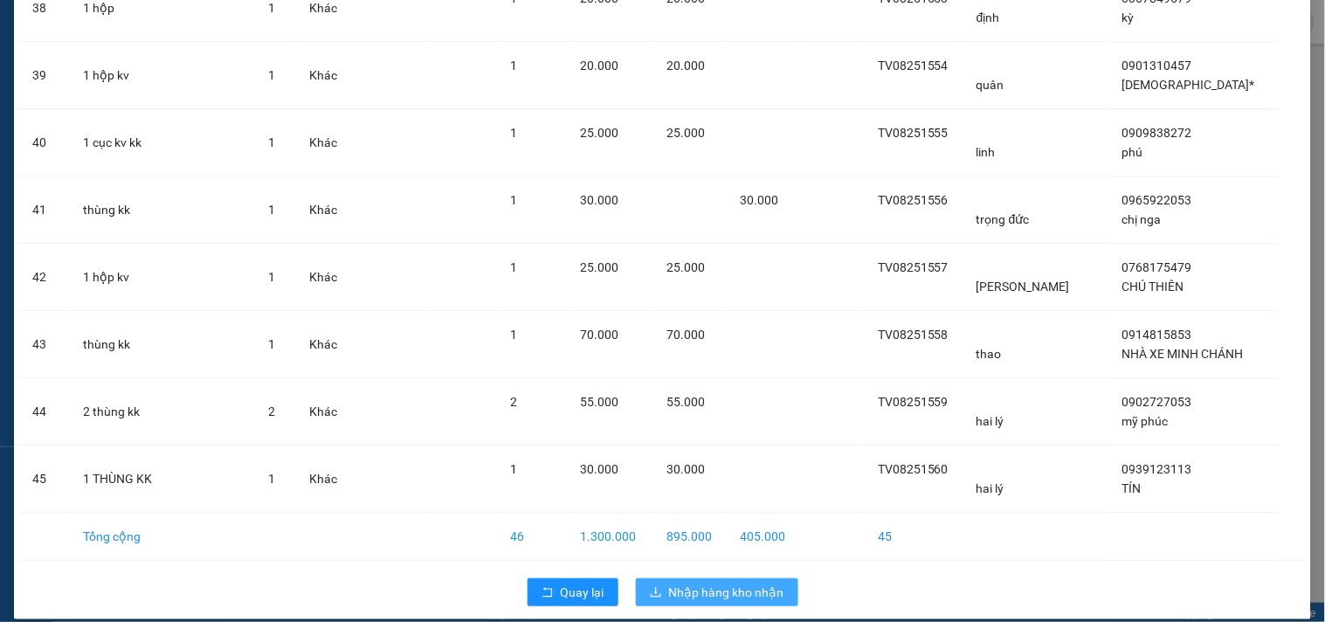
click at [744, 583] on span "Nhập hàng kho nhận" at bounding box center [726, 592] width 115 height 19
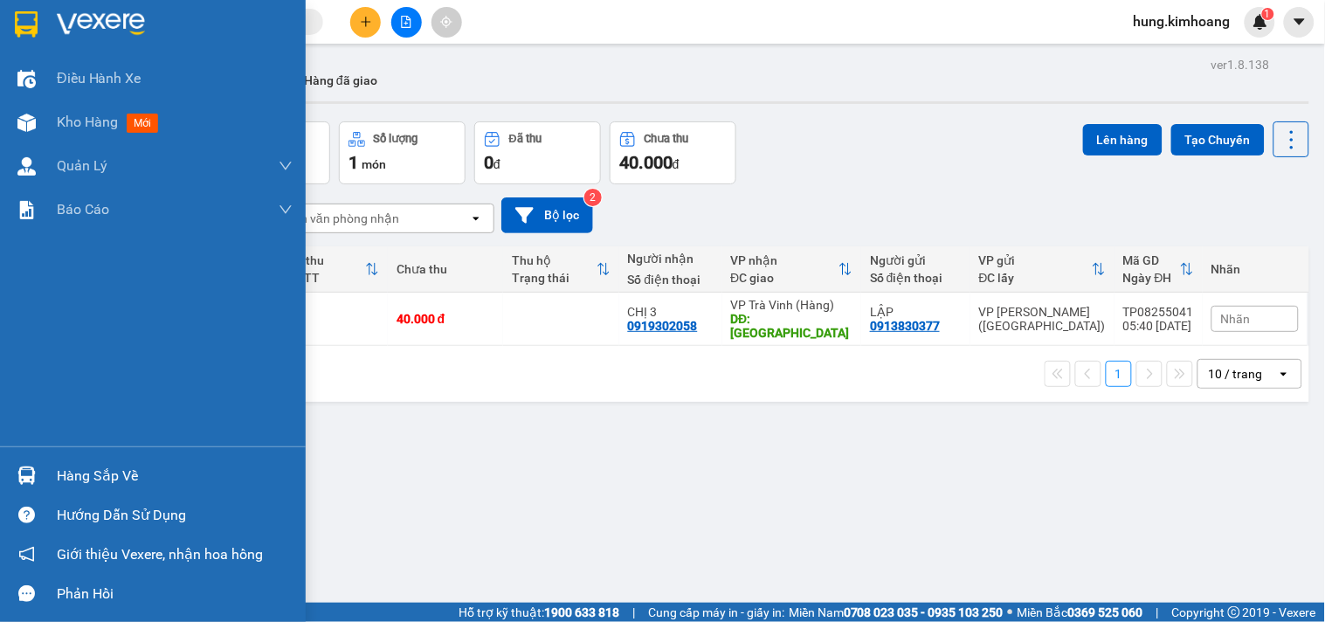
click at [121, 473] on div "Hàng sắp về" at bounding box center [175, 476] width 236 height 26
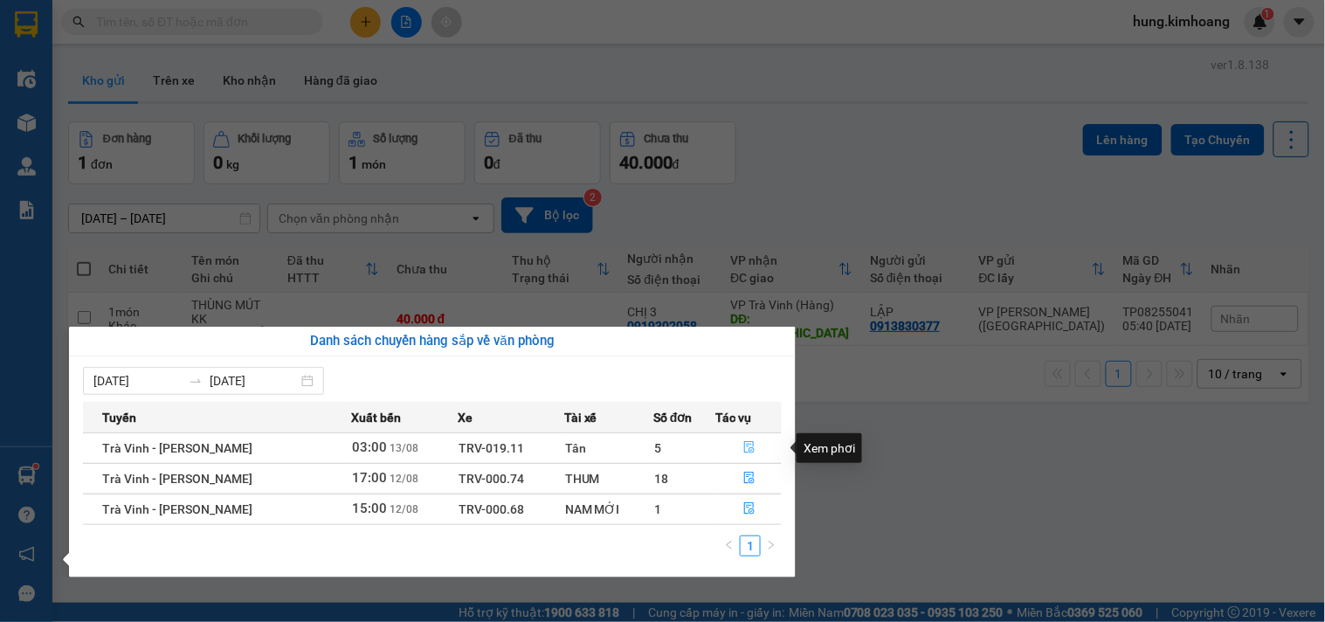
click at [757, 450] on button "button" at bounding box center [749, 448] width 65 height 28
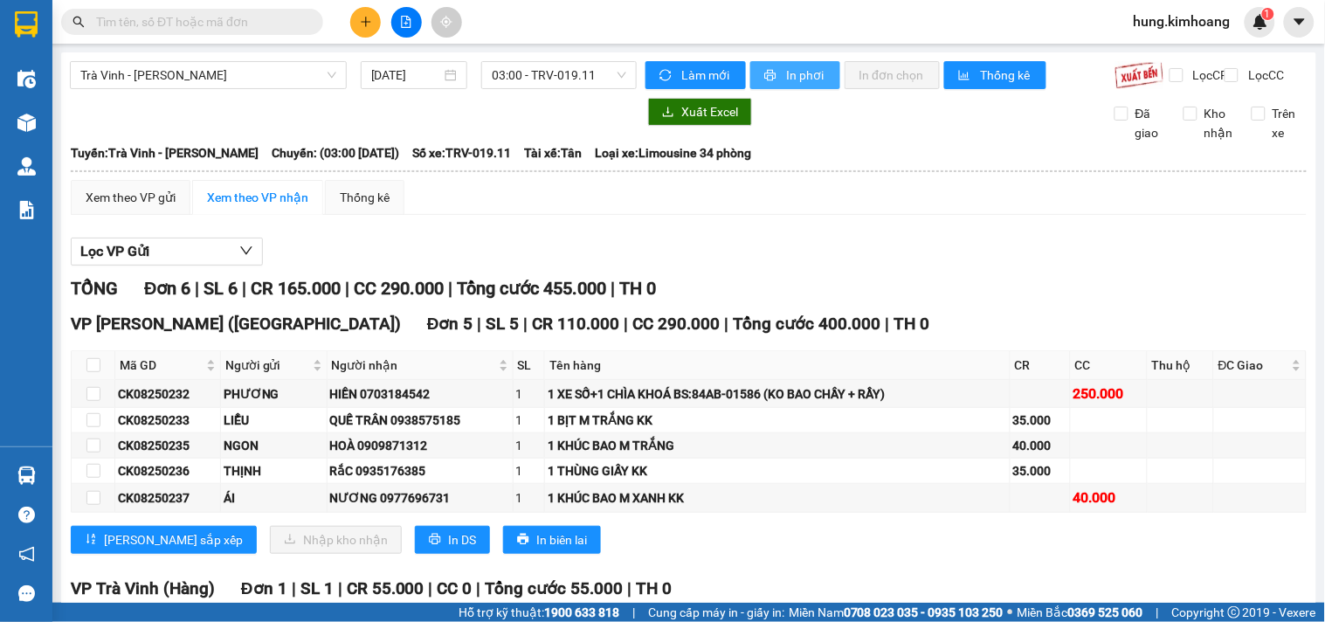
click at [786, 77] on span "In phơi" at bounding box center [806, 75] width 40 height 19
click at [771, 72] on span "printer" at bounding box center [771, 76] width 15 height 14
click at [93, 372] on input "checkbox" at bounding box center [93, 365] width 14 height 14
checkbox input "true"
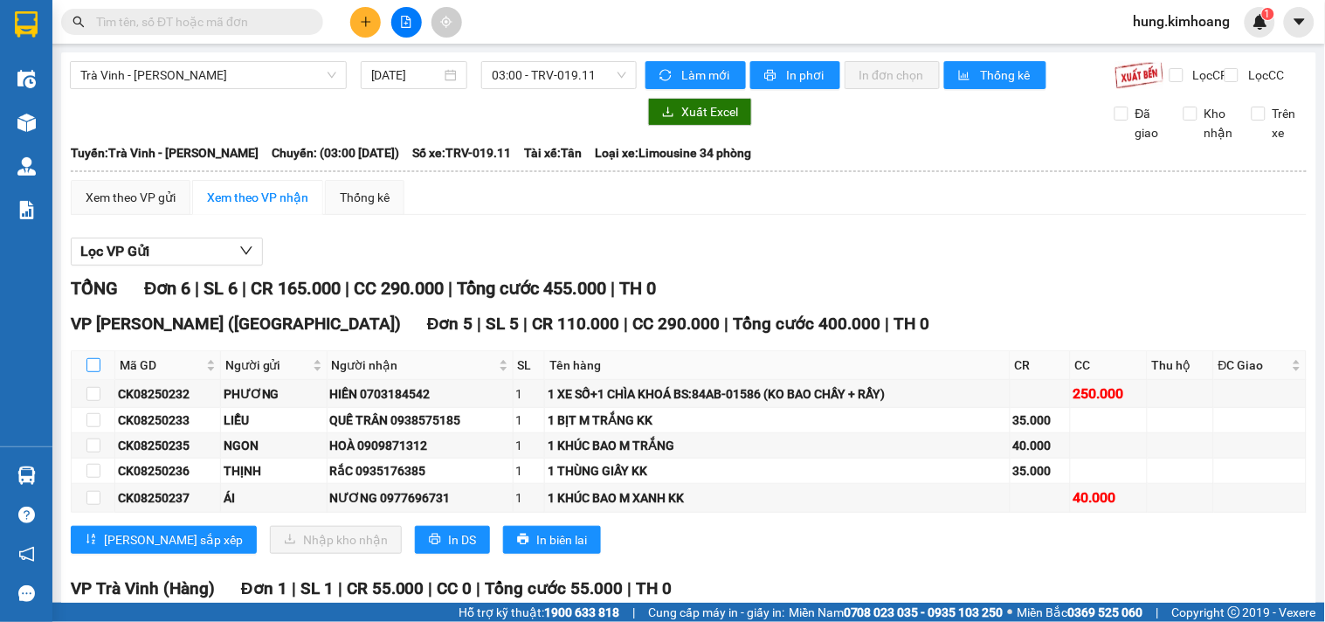
checkbox input "true"
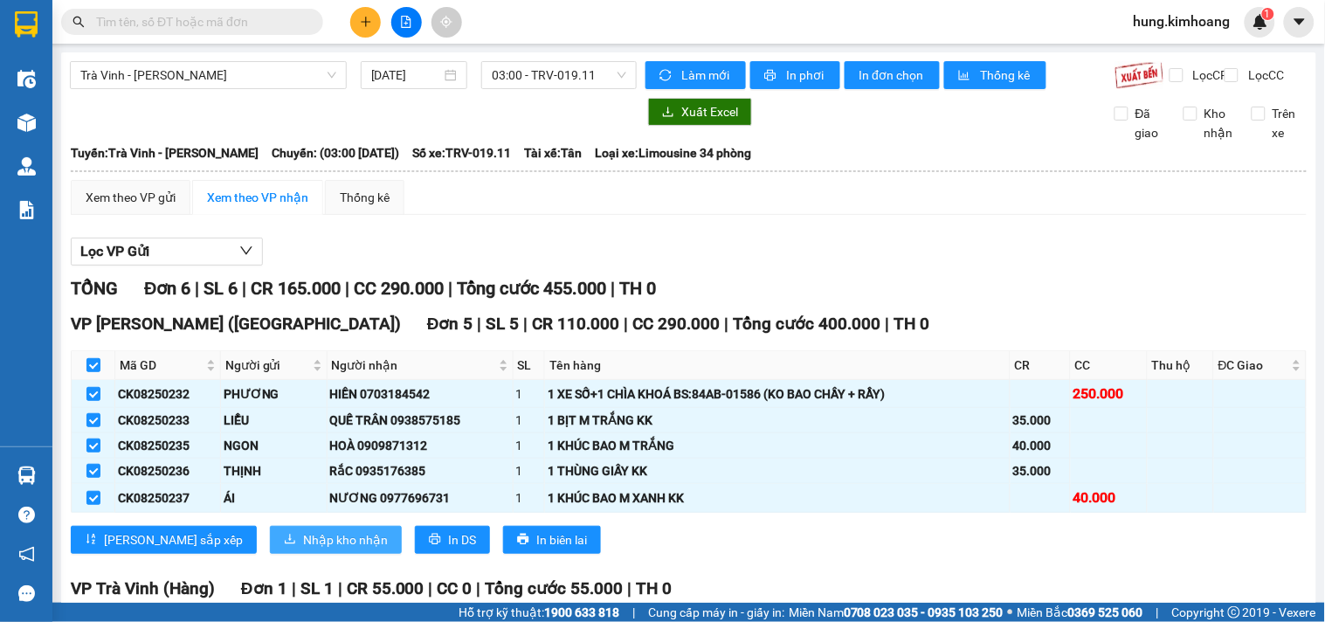
click at [303, 549] on span "Nhập kho nhận" at bounding box center [345, 539] width 85 height 19
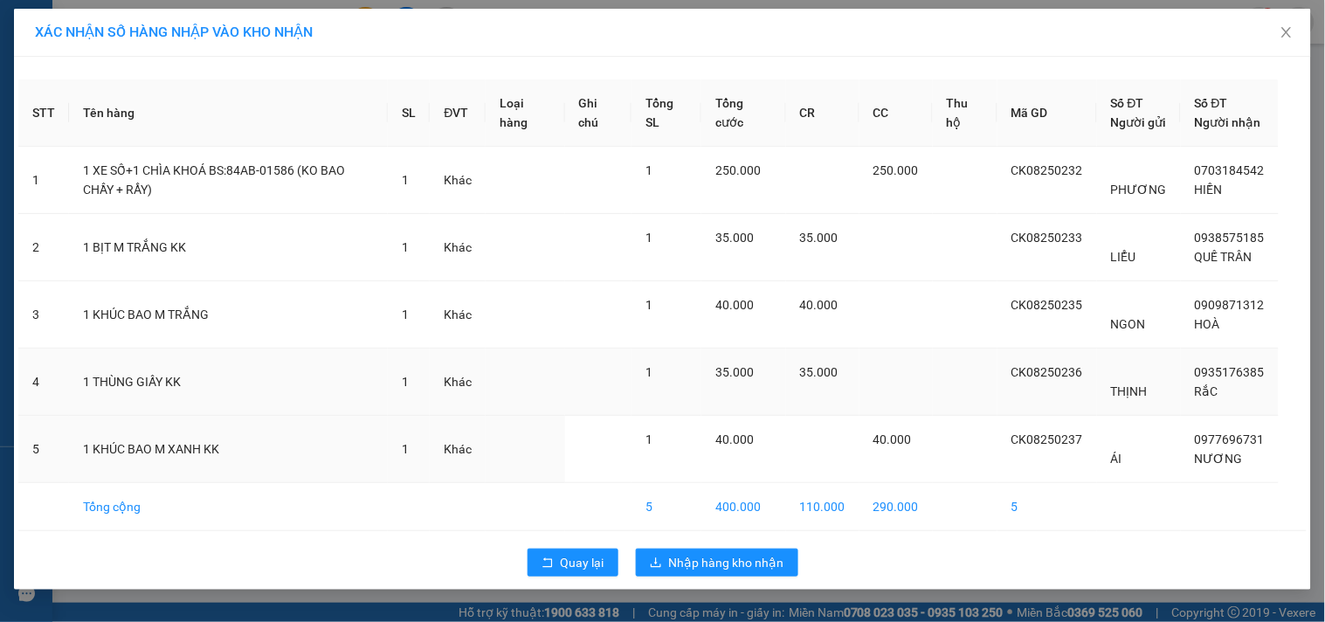
scroll to position [7, 0]
click at [716, 572] on span "Nhập hàng kho nhận" at bounding box center [726, 562] width 115 height 19
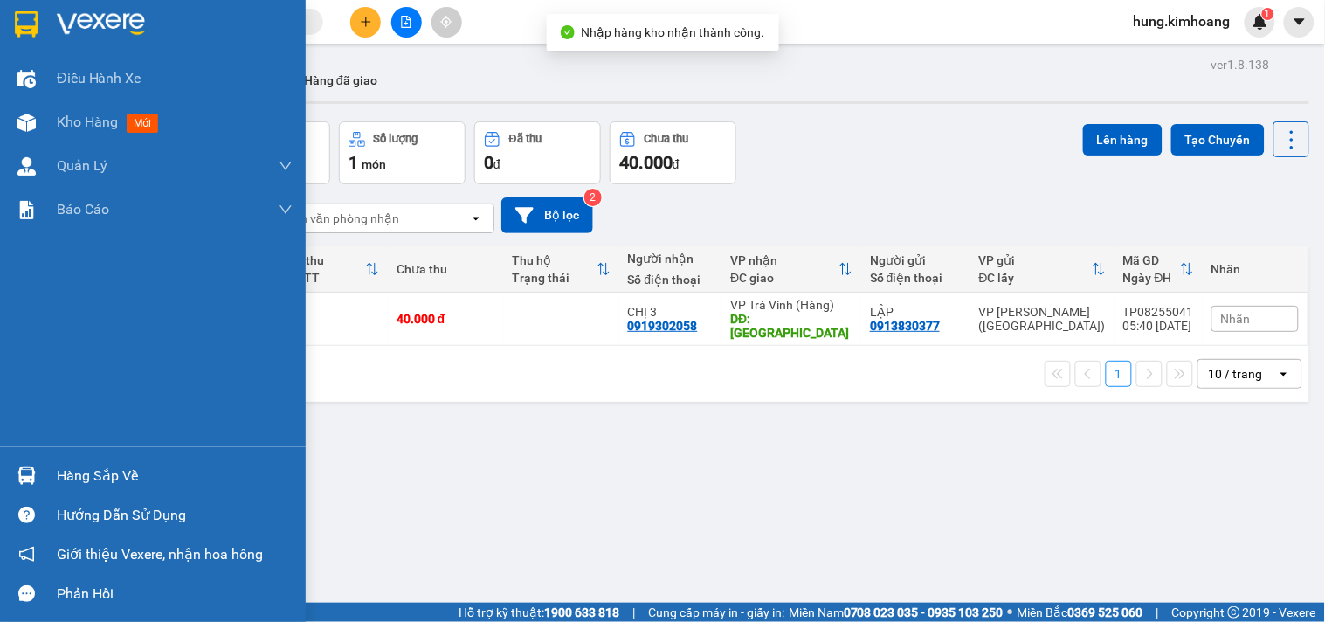
click at [47, 474] on div "Hàng sắp về" at bounding box center [153, 475] width 306 height 39
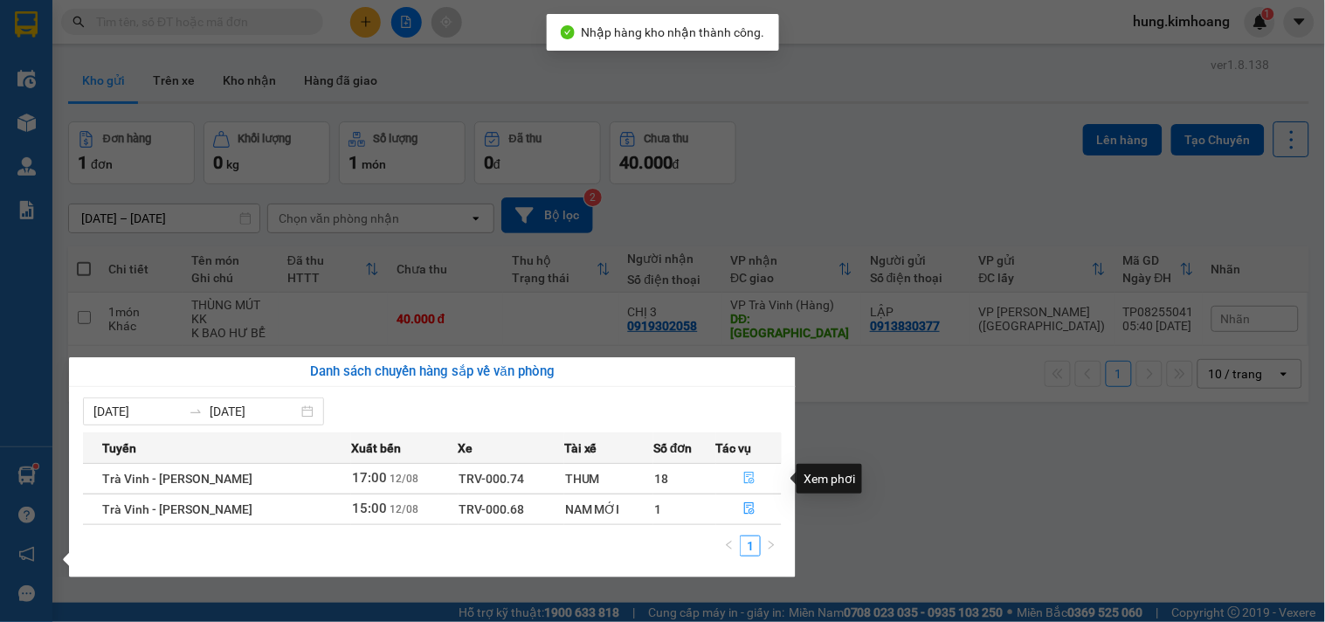
click at [747, 484] on icon "file-done" at bounding box center [749, 478] width 10 height 12
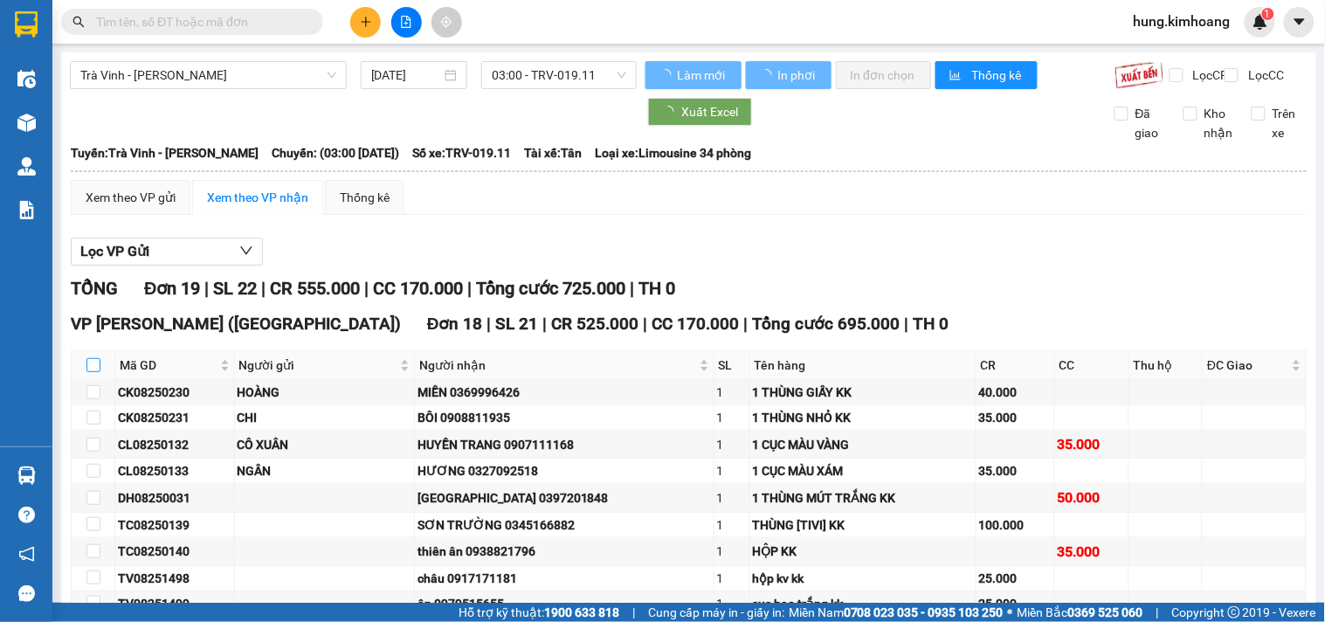
type input "[DATE]"
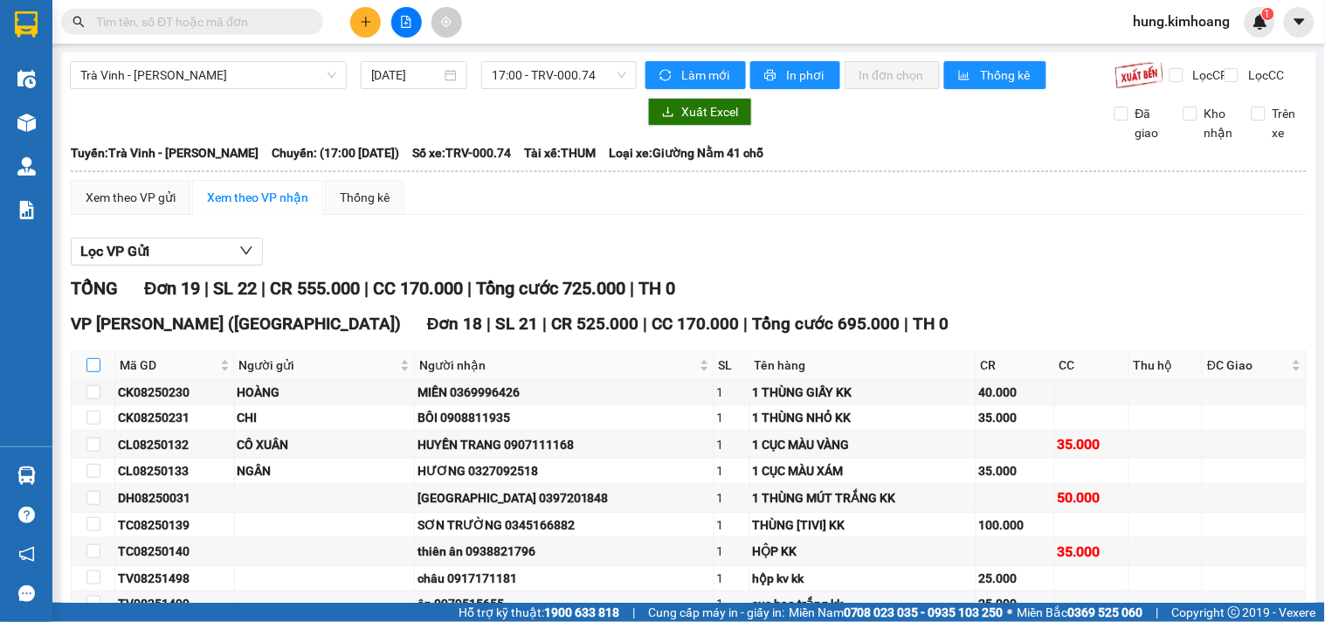
click at [92, 372] on input "checkbox" at bounding box center [93, 365] width 14 height 14
checkbox input "true"
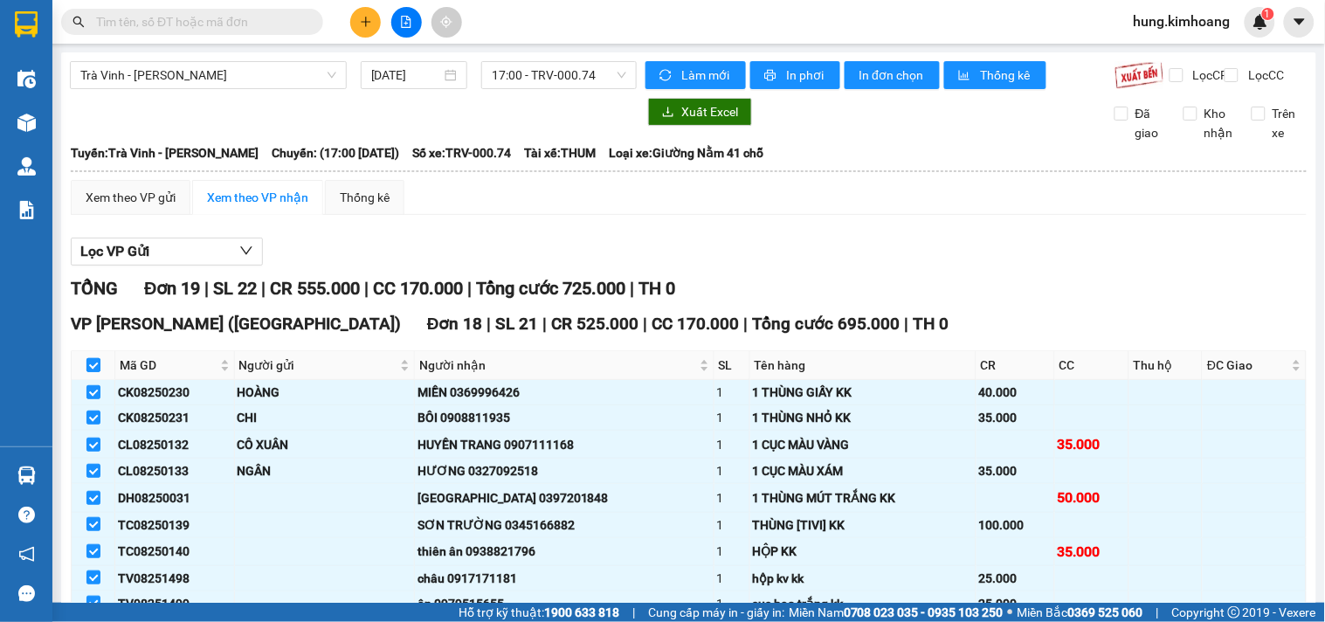
checkbox input "true"
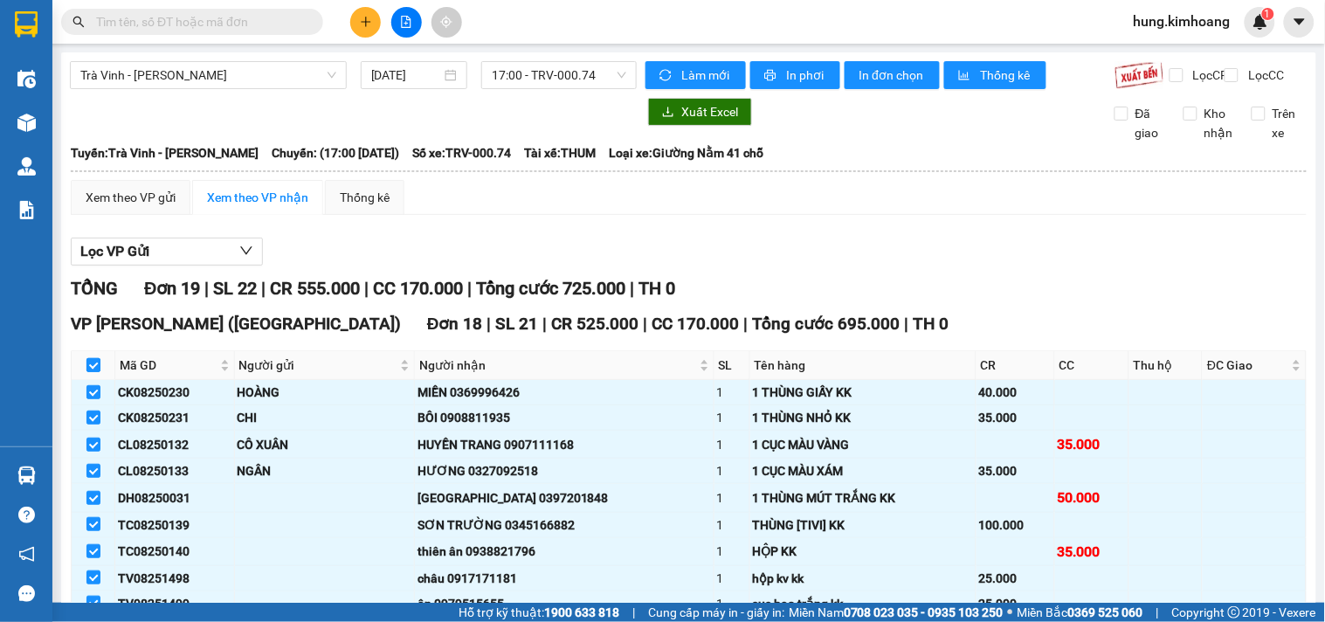
checkbox input "true"
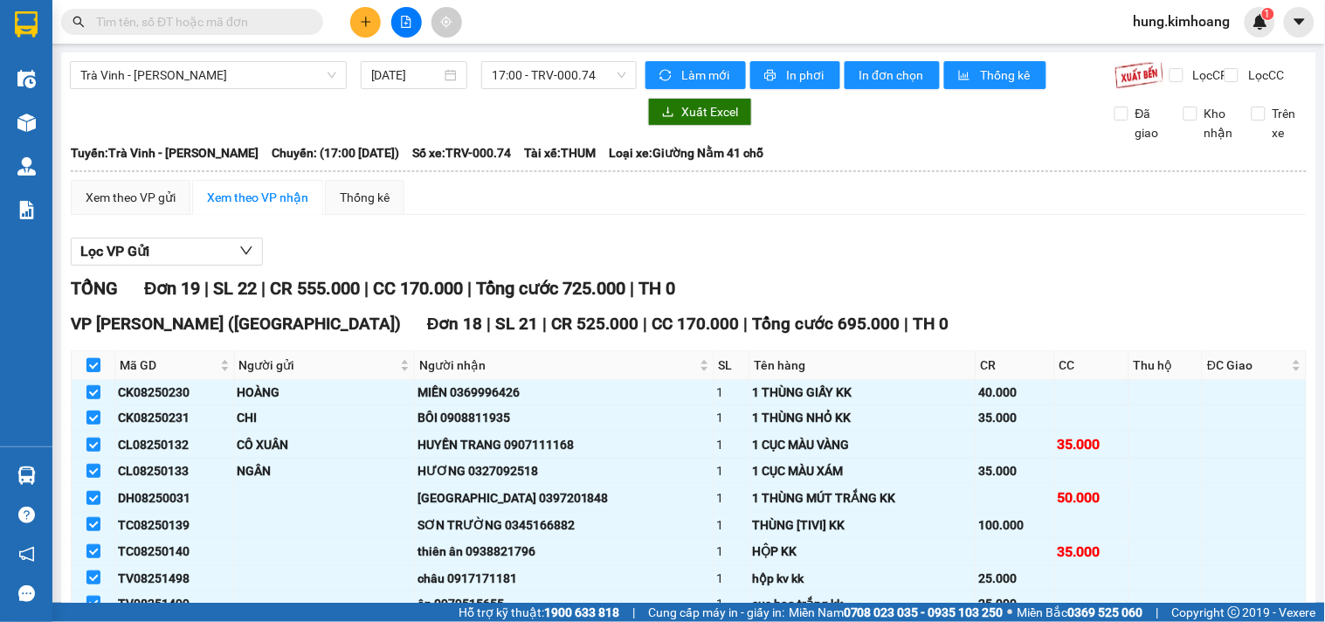
checkbox input "true"
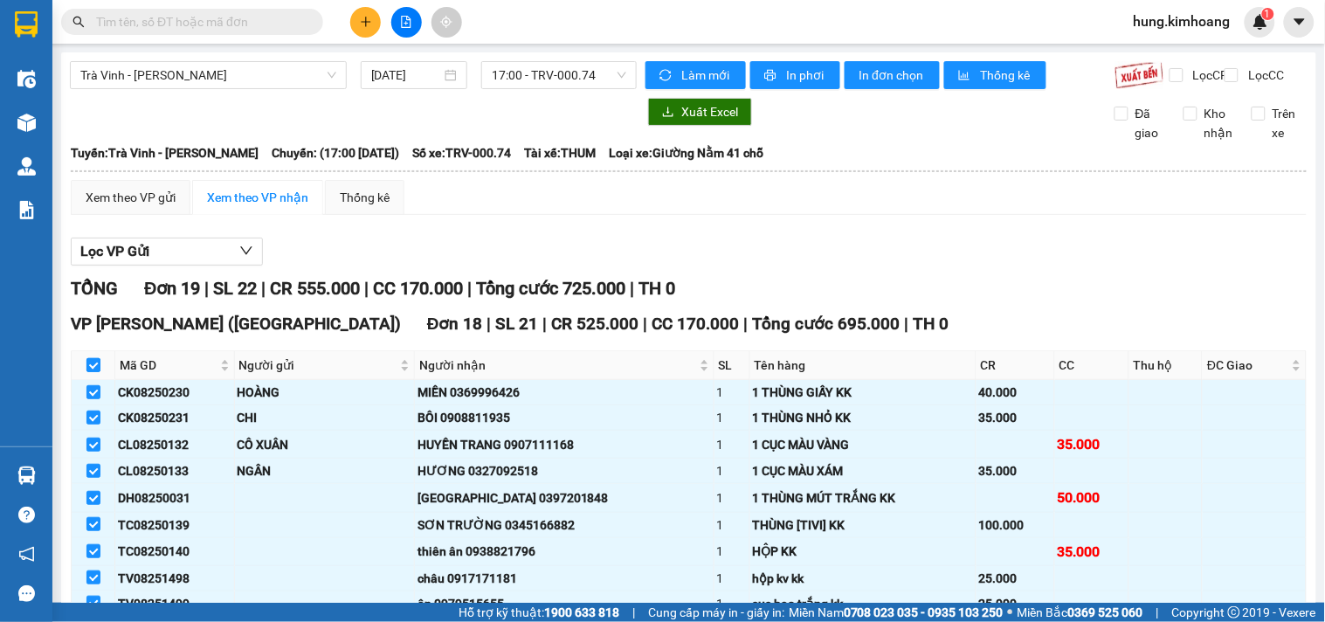
checkbox input "true"
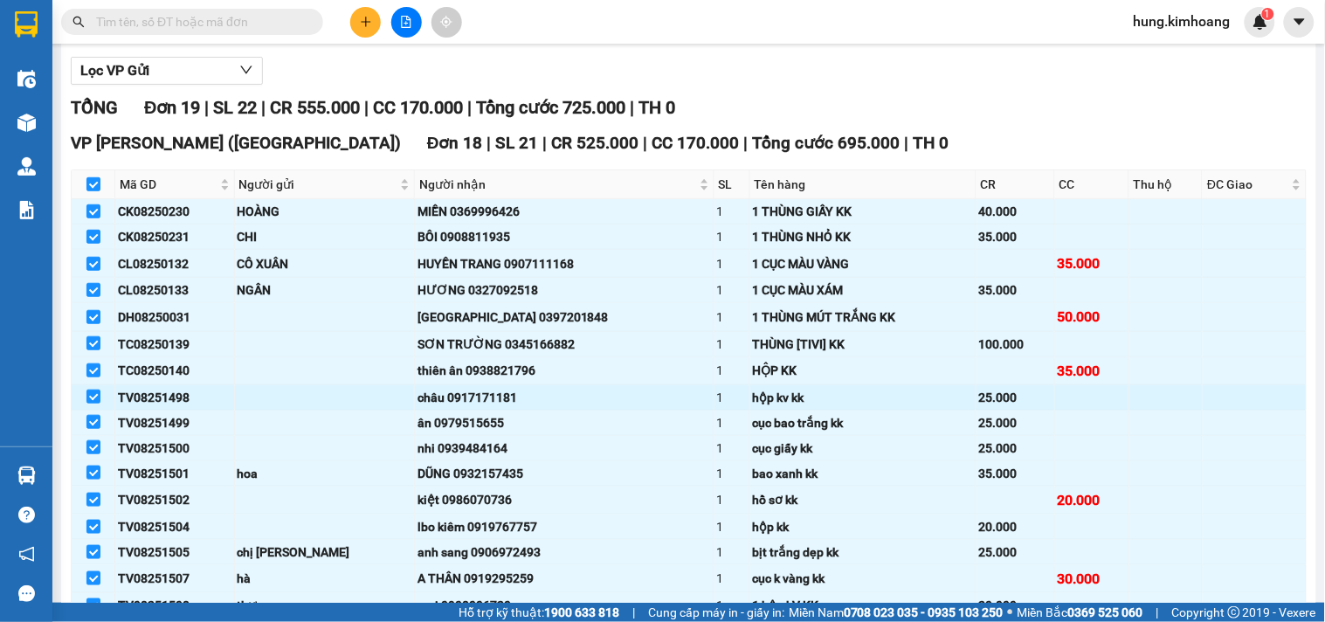
scroll to position [510, 0]
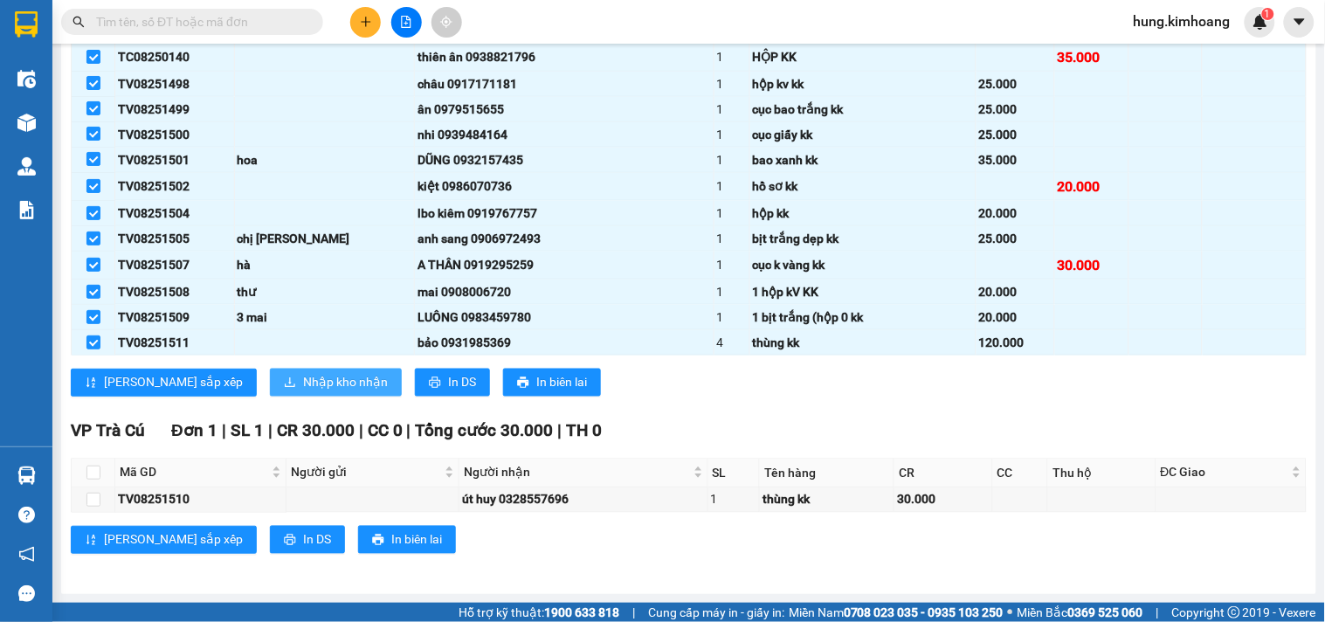
click at [303, 390] on span "Nhập kho nhận" at bounding box center [345, 382] width 85 height 19
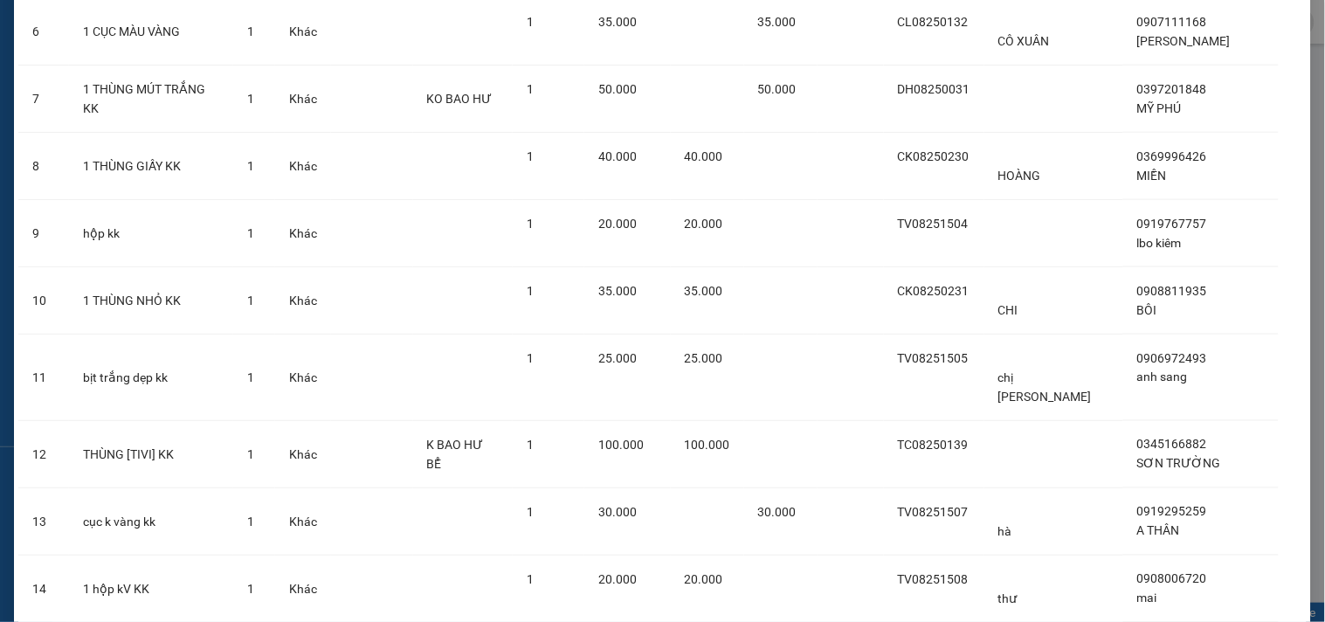
scroll to position [863, 0]
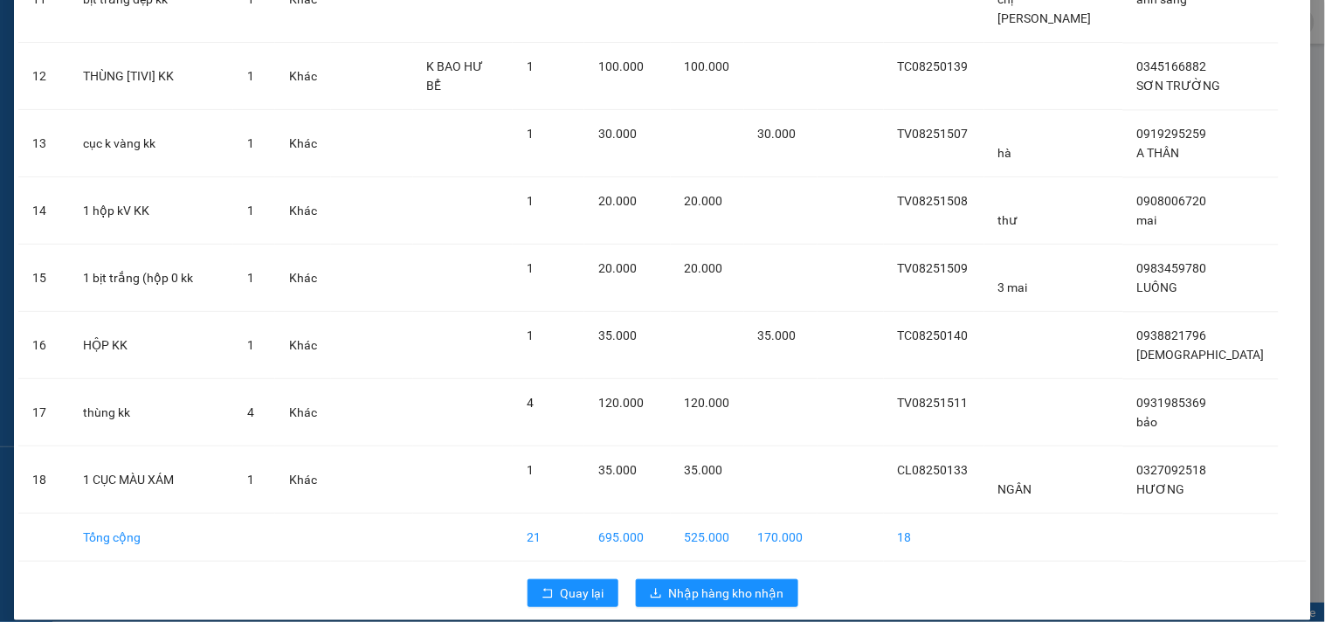
click at [757, 590] on div "Quay lại Nhập hàng kho nhận" at bounding box center [662, 592] width 1288 height 45
click at [753, 583] on span "Nhập hàng kho nhận" at bounding box center [726, 592] width 115 height 19
